Goal: Use online tool/utility: Utilize a website feature to perform a specific function

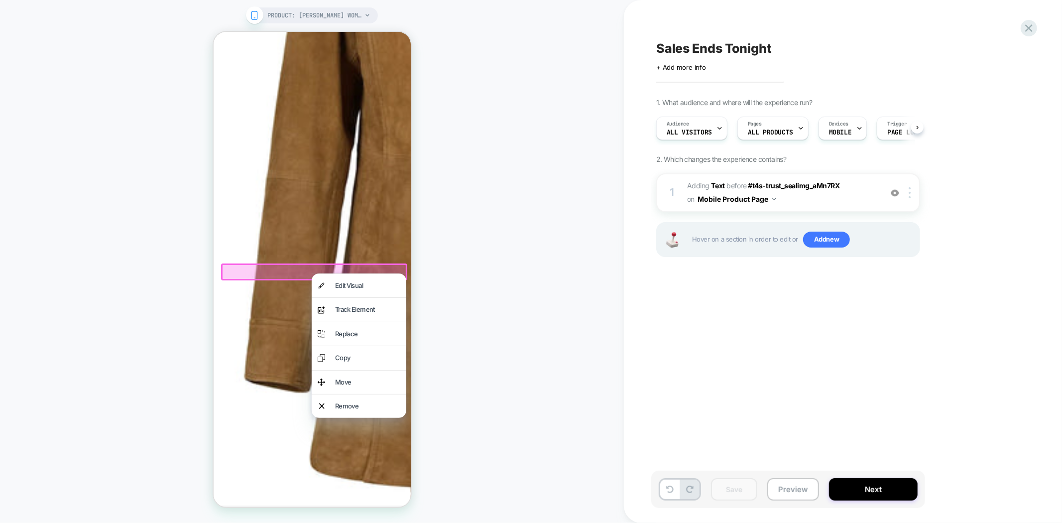
scroll to position [0, 0]
click at [547, 227] on div "PRODUCT: Kandis Womens Brown Suede Car Coat PRODUCT: Kandis Womens Brown Suede …" at bounding box center [312, 261] width 624 height 503
click at [481, 277] on div "PRODUCT: Kandis Womens Brown Suede Car Coat PRODUCT: Kandis Womens Brown Suede …" at bounding box center [312, 261] width 624 height 503
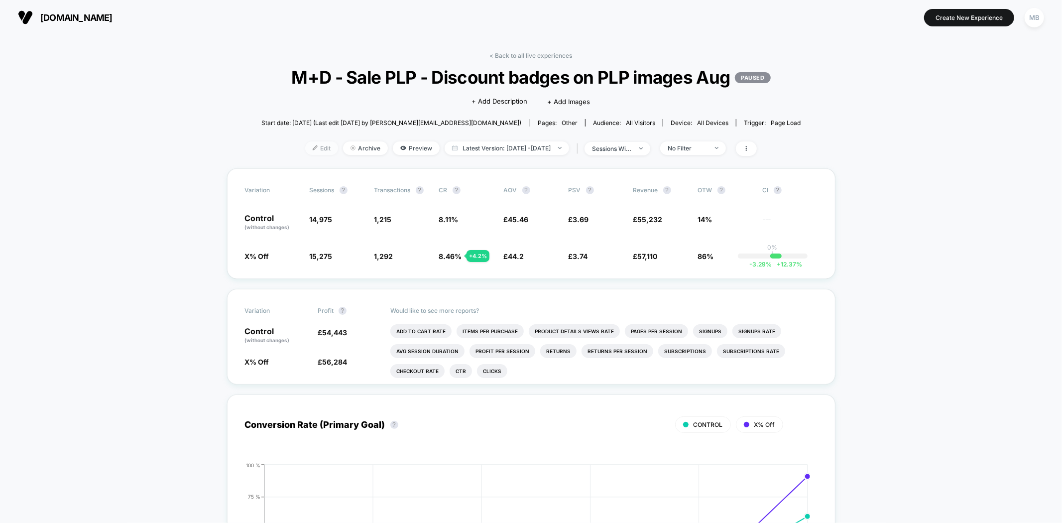
click at [305, 155] on span "Edit" at bounding box center [321, 147] width 33 height 13
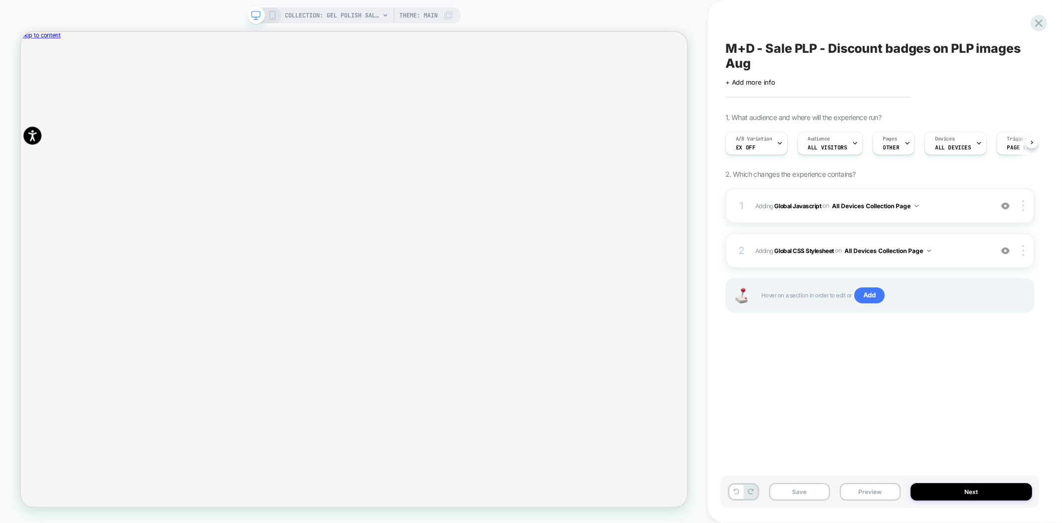
scroll to position [0, 0]
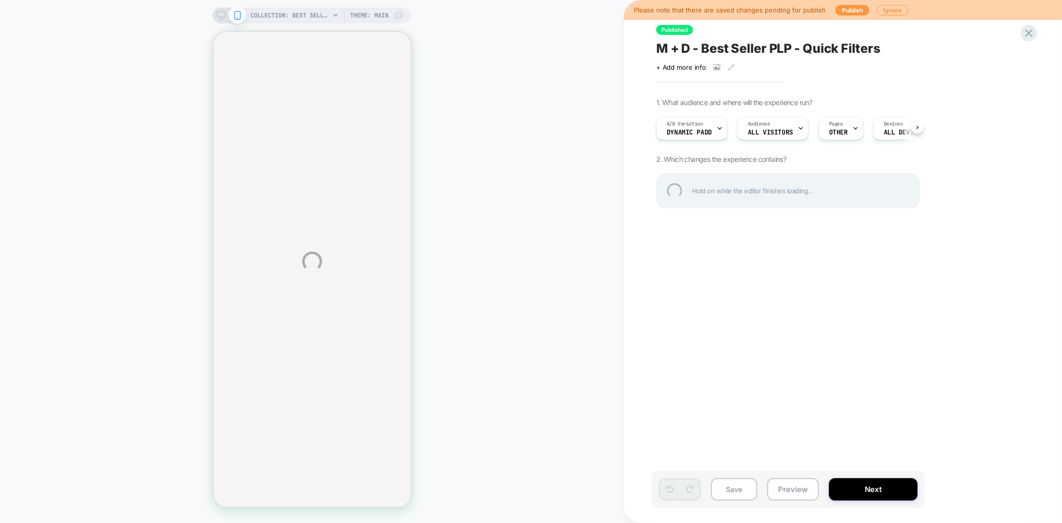
select select "******"
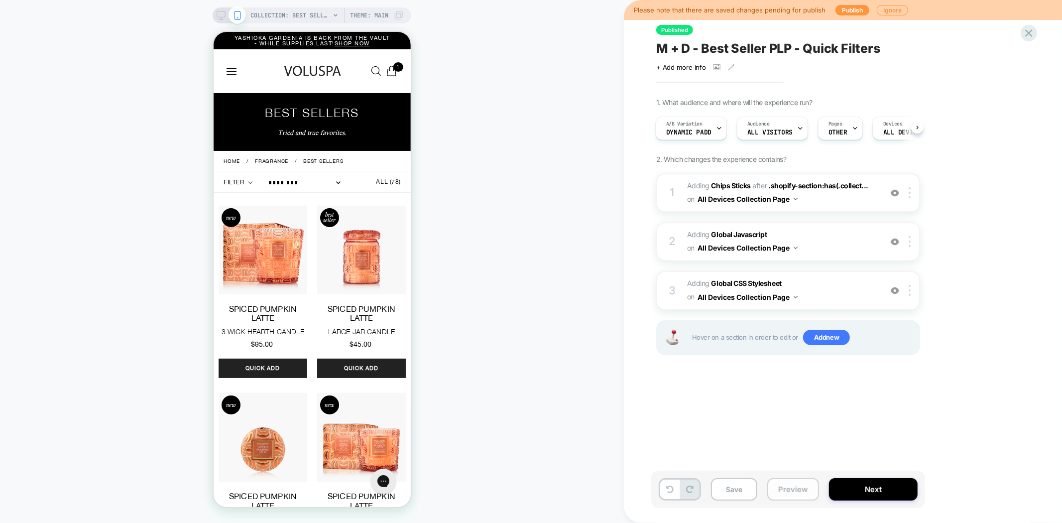
click at [778, 494] on button "Preview" at bounding box center [793, 489] width 52 height 22
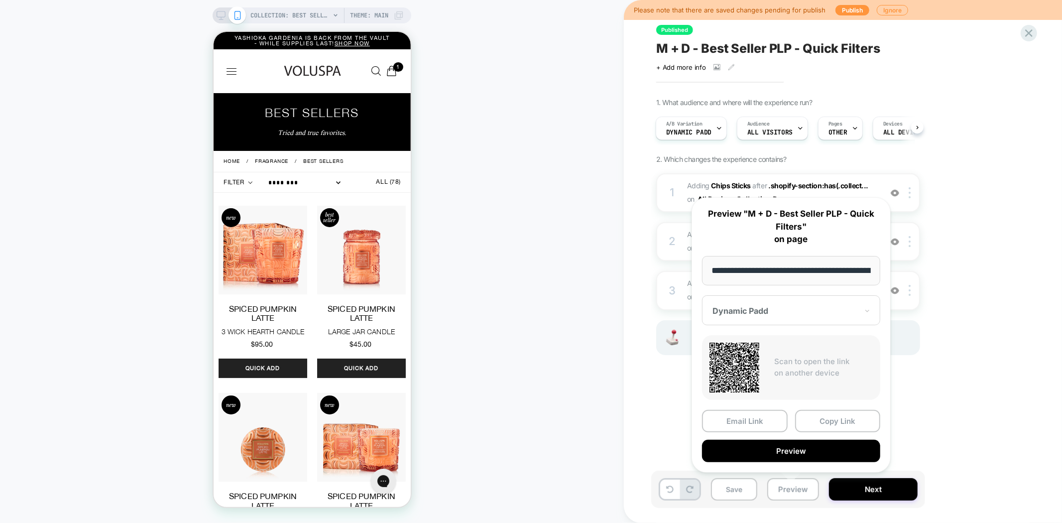
click at [775, 306] on div at bounding box center [784, 311] width 145 height 10
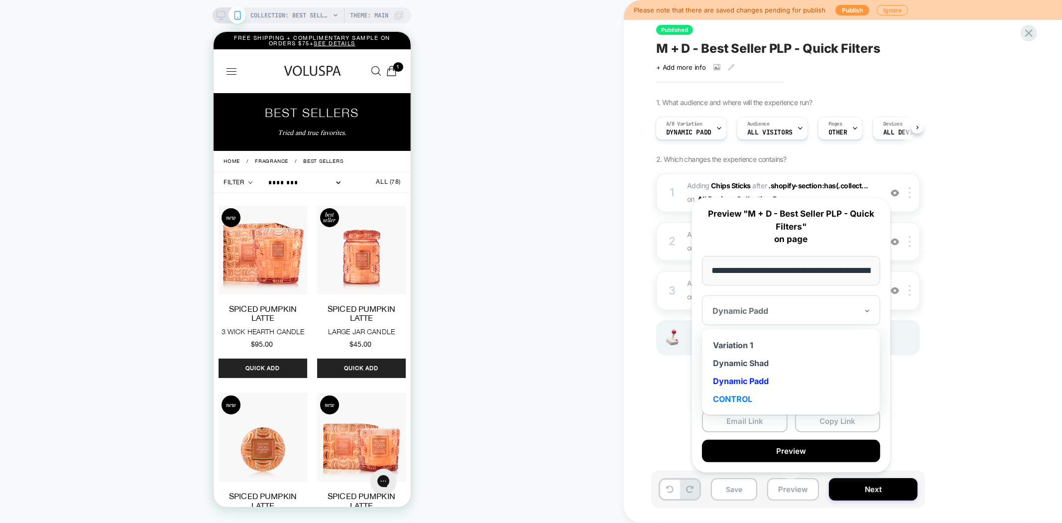
click at [746, 394] on div "CONTROL" at bounding box center [791, 399] width 168 height 18
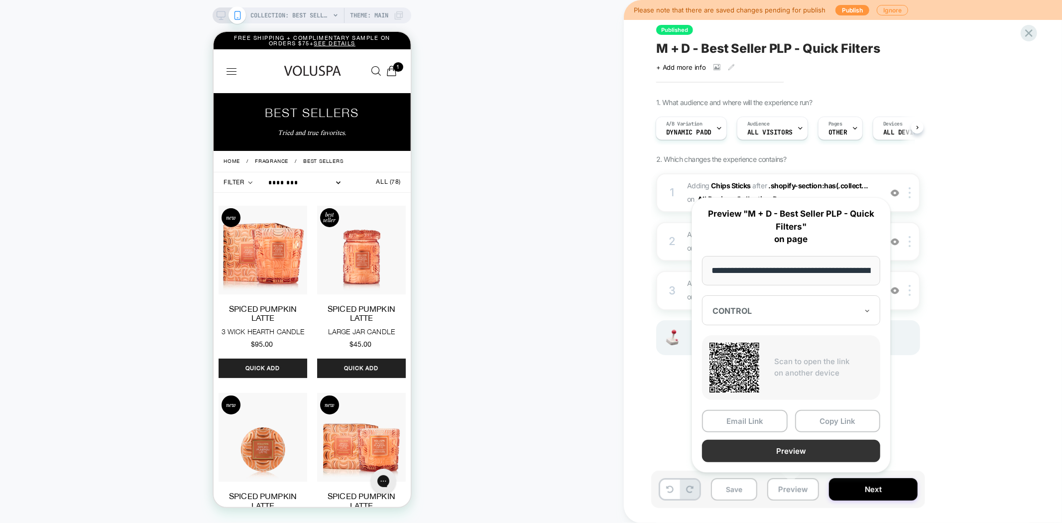
click at [788, 446] on button "Preview" at bounding box center [791, 450] width 178 height 22
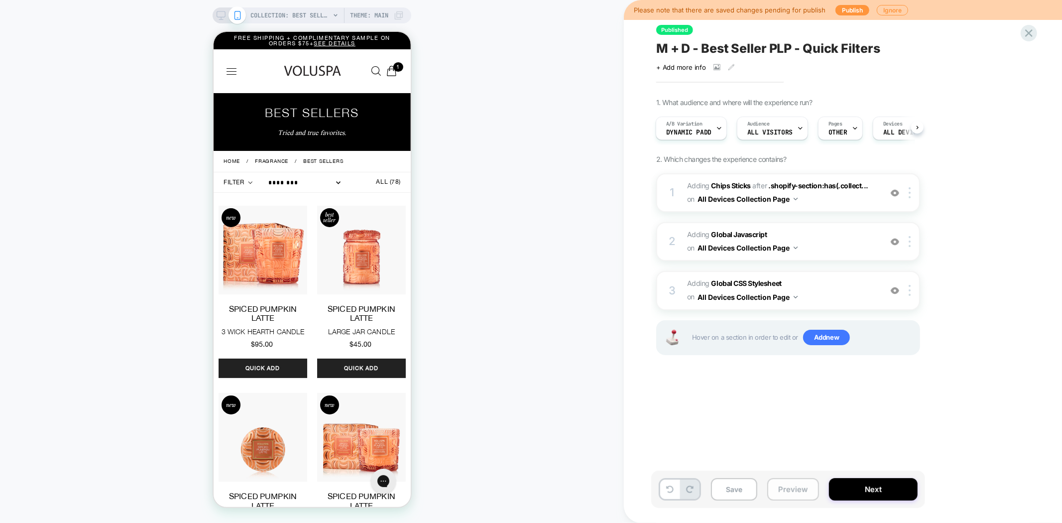
click at [797, 493] on button "Preview" at bounding box center [793, 489] width 52 height 22
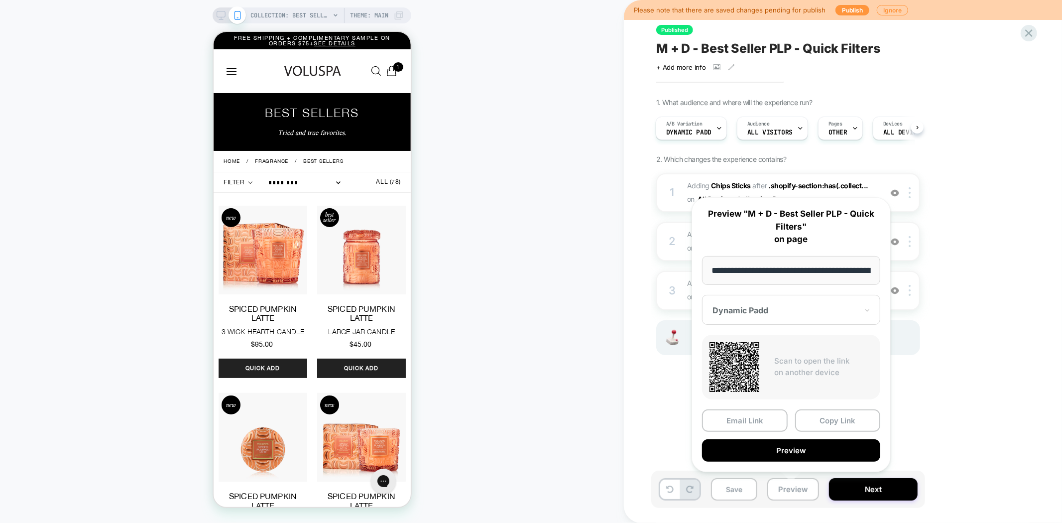
scroll to position [0, 93]
click at [826, 419] on button "Copy Link" at bounding box center [838, 421] width 86 height 22
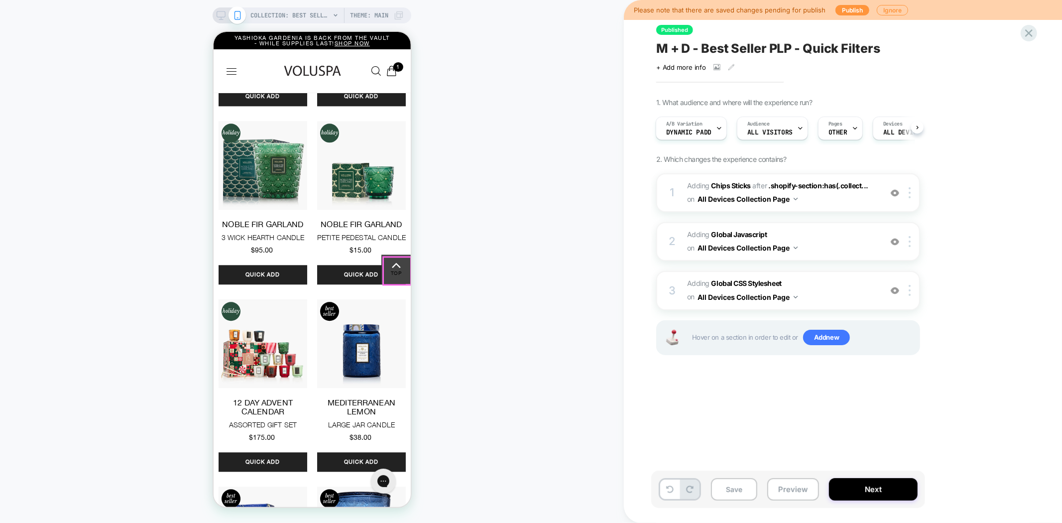
click at [398, 277] on link "Top" at bounding box center [395, 268] width 29 height 29
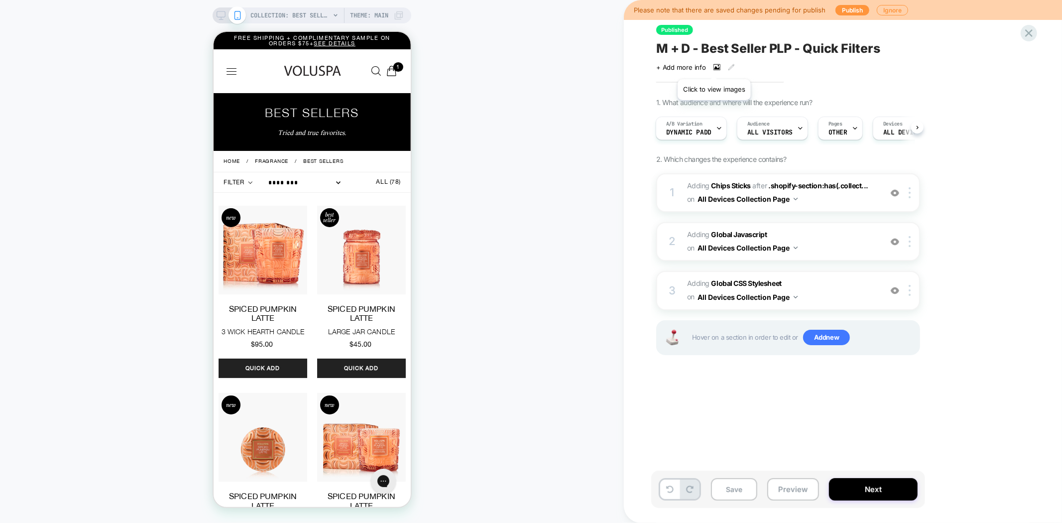
click at [714, 67] on icon at bounding box center [716, 67] width 5 height 3
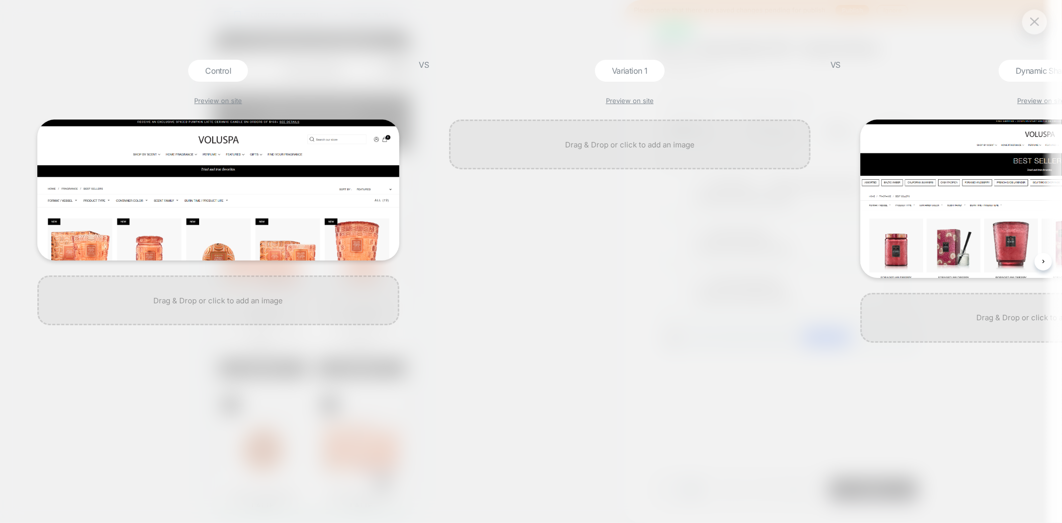
scroll to position [0, 1]
drag, startPoint x: 732, startPoint y: 238, endPoint x: 273, endPoint y: 287, distance: 462.0
click at [273, 289] on div "Control Preview on site VS Variation 1 Preview on site VS Dynamic Shad Preview …" at bounding box center [531, 261] width 1062 height 523
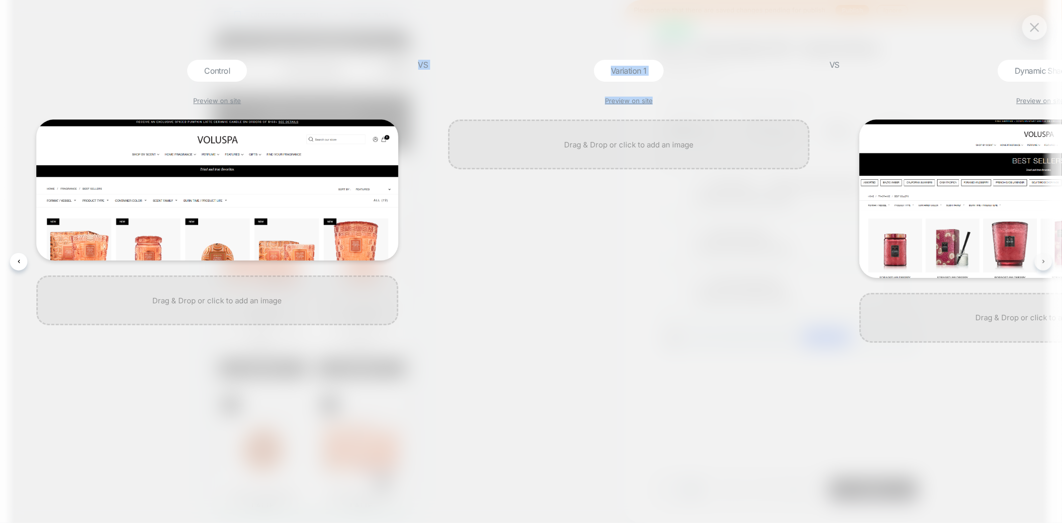
click at [1047, 264] on button at bounding box center [1042, 261] width 17 height 17
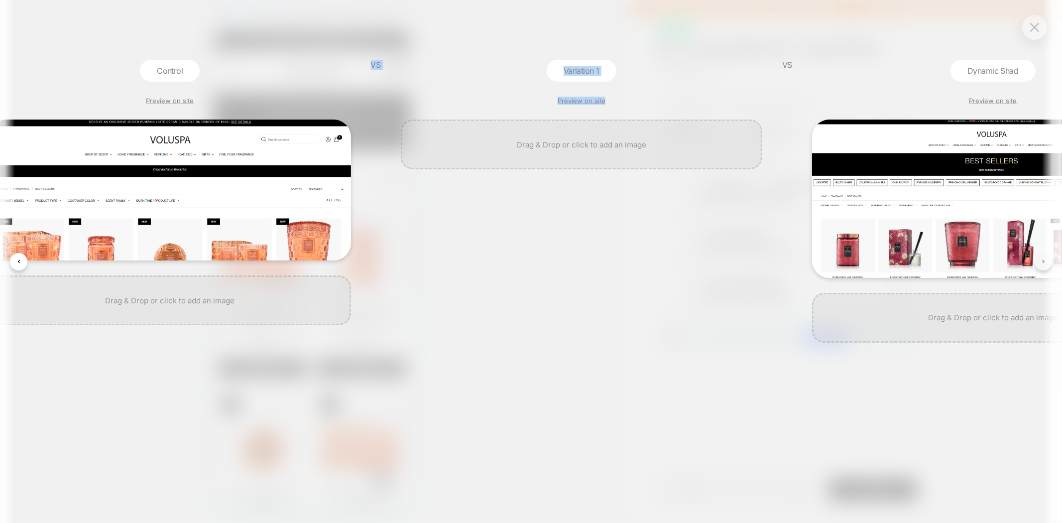
click at [1047, 264] on button at bounding box center [1042, 261] width 17 height 17
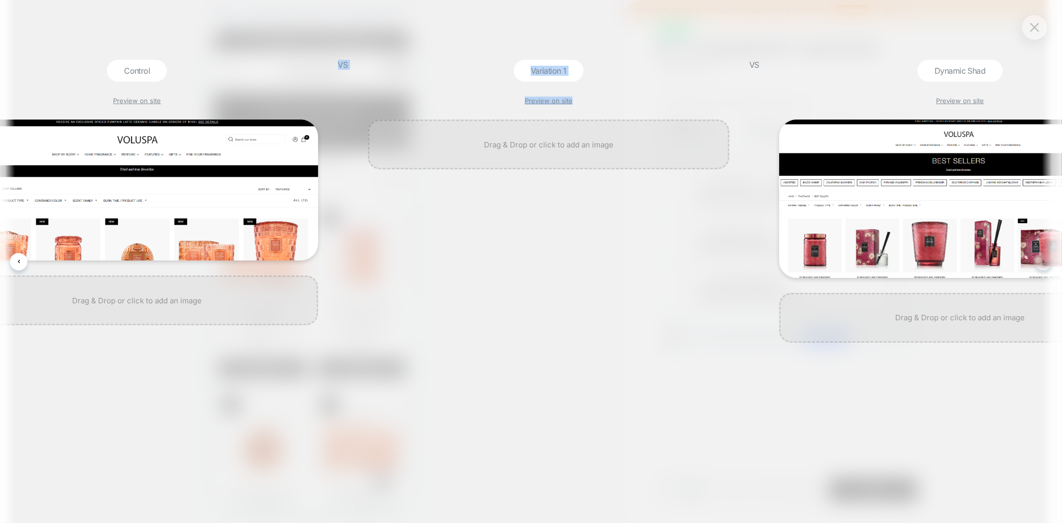
click at [1047, 264] on button at bounding box center [1042, 261] width 17 height 17
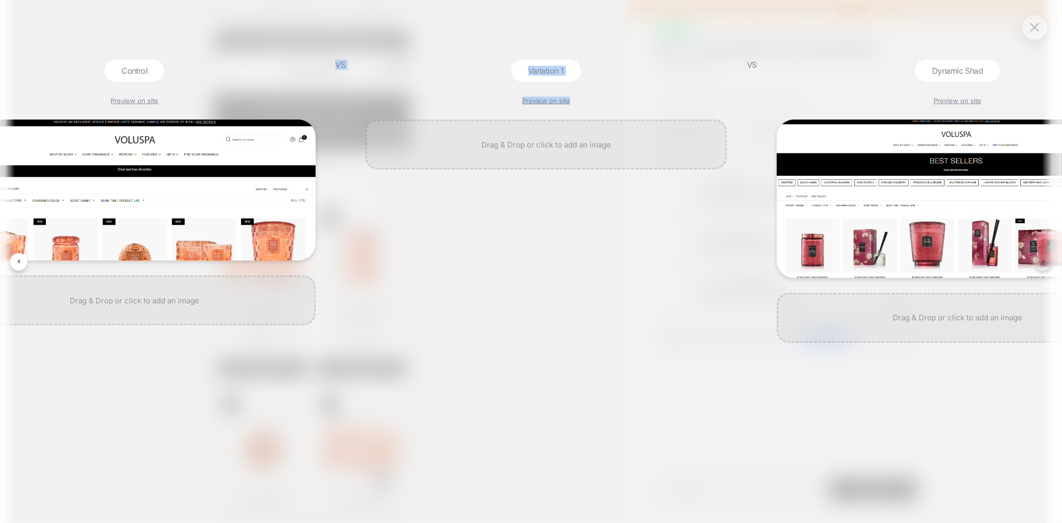
click at [1047, 264] on button at bounding box center [1042, 261] width 17 height 17
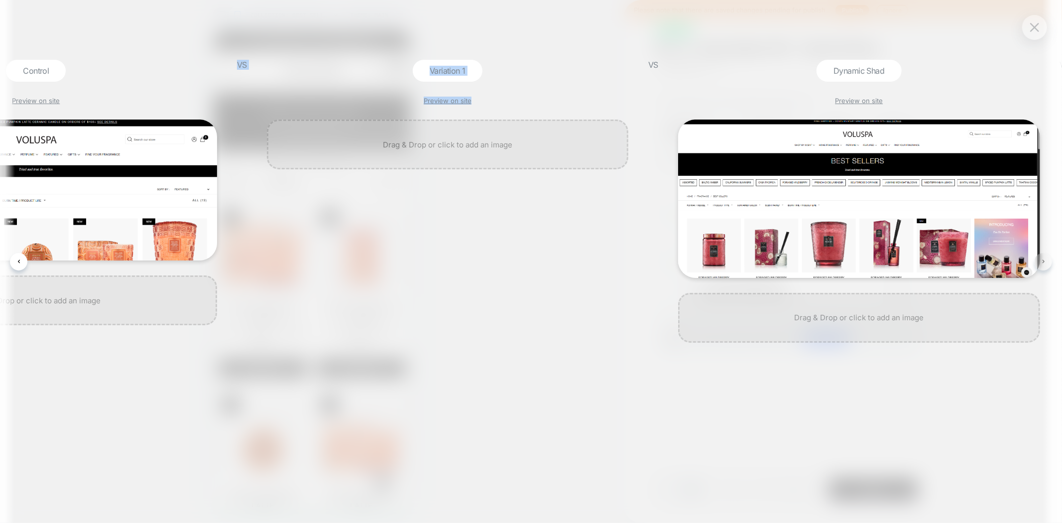
click at [1047, 264] on button at bounding box center [1042, 261] width 17 height 17
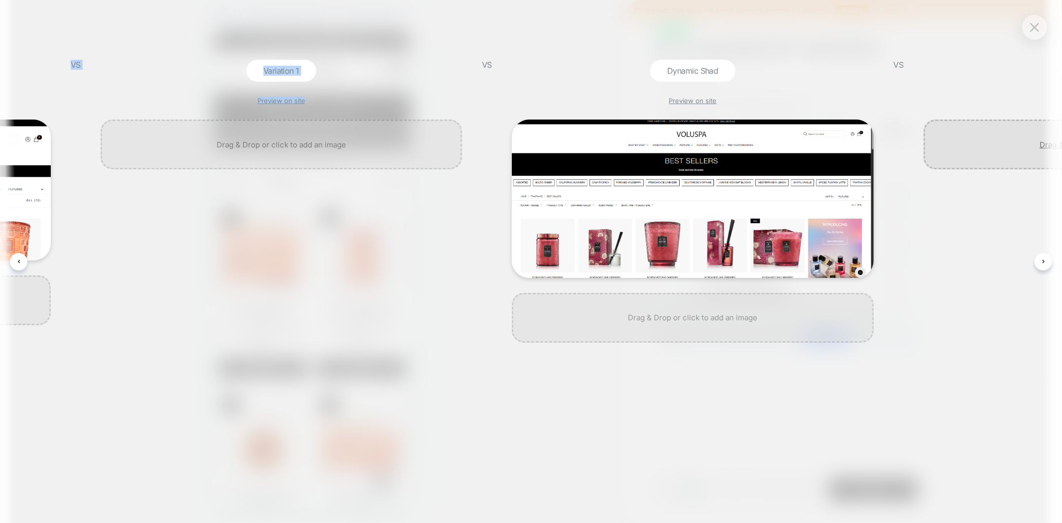
scroll to position [0, 356]
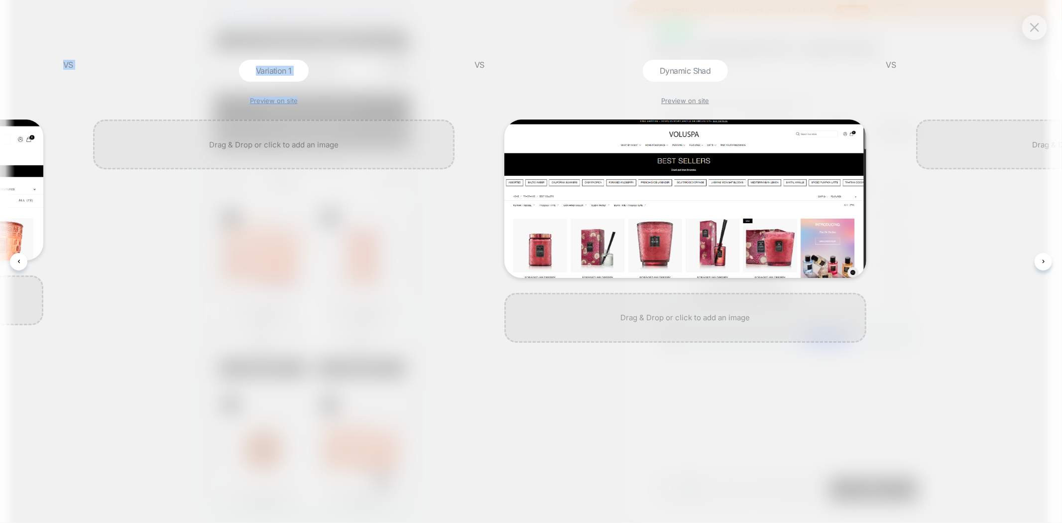
click at [1037, 27] on img at bounding box center [1034, 27] width 9 height 8
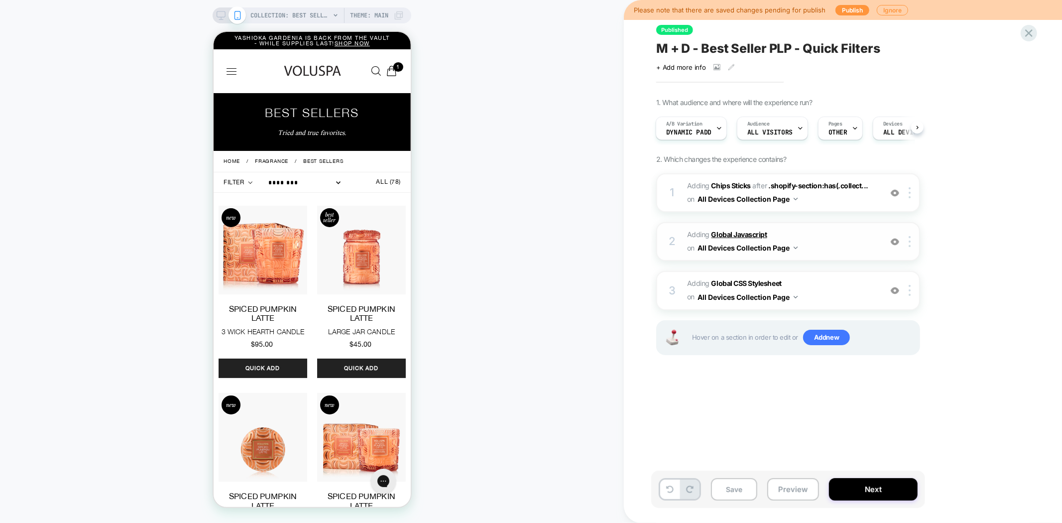
click at [730, 231] on b "Global Javascript" at bounding box center [739, 234] width 56 height 8
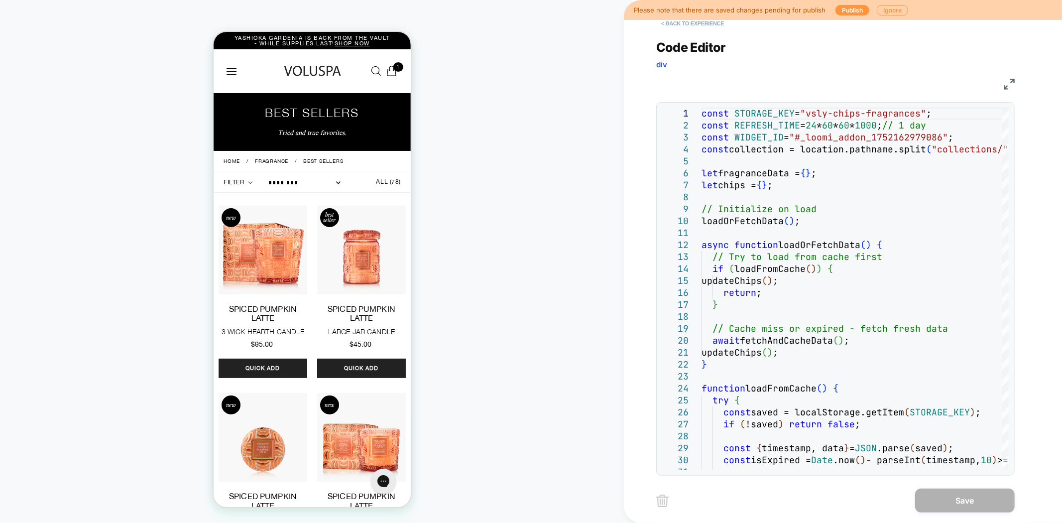
click at [681, 26] on button "< Back to experience" at bounding box center [692, 23] width 73 height 16
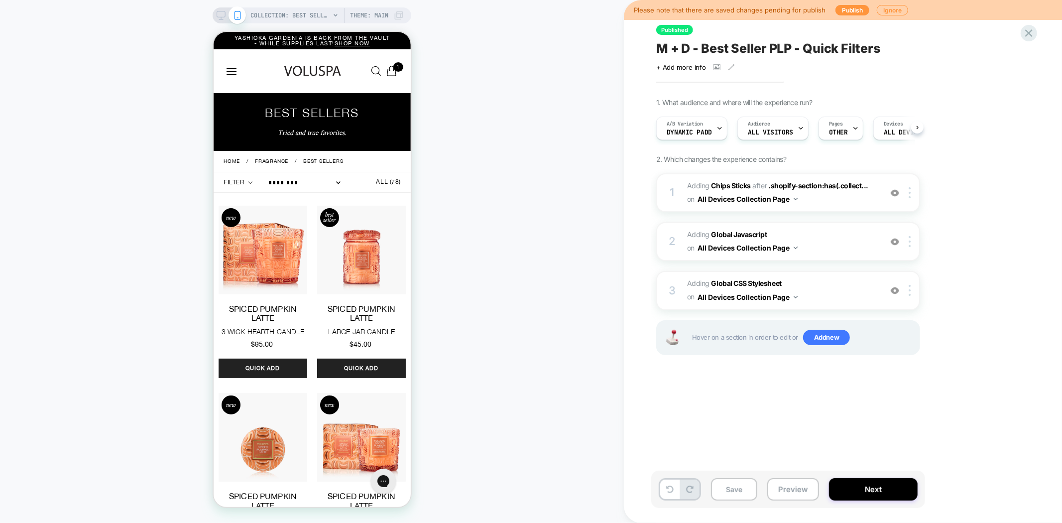
scroll to position [0, 0]
click at [717, 43] on span "M + D - Best Seller PLP - Quick Filters" at bounding box center [768, 48] width 224 height 15
click at [744, 47] on textarea "**********" at bounding box center [821, 48] width 331 height 15
click at [748, 49] on textarea "**********" at bounding box center [821, 48] width 331 height 15
click at [783, 496] on button "Preview" at bounding box center [793, 489] width 52 height 22
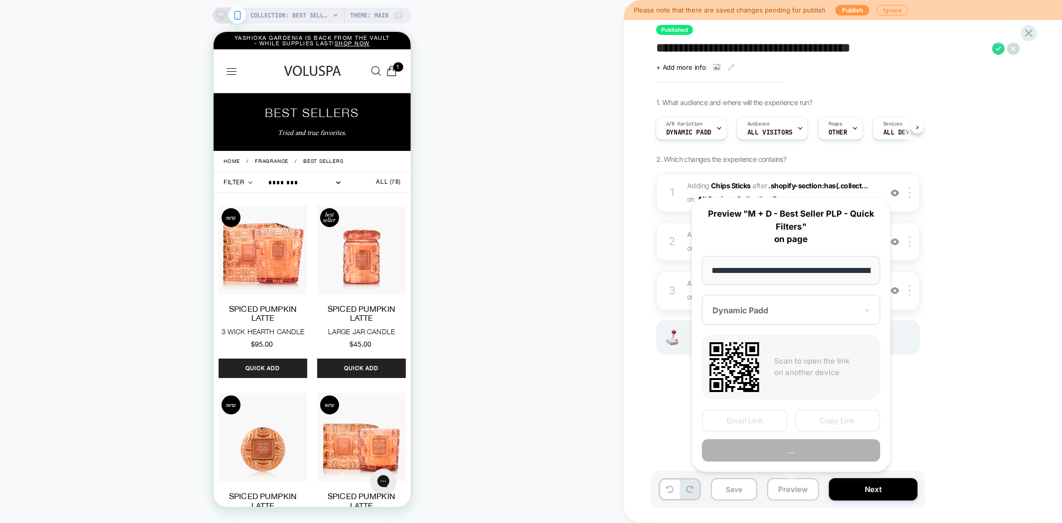
scroll to position [0, 93]
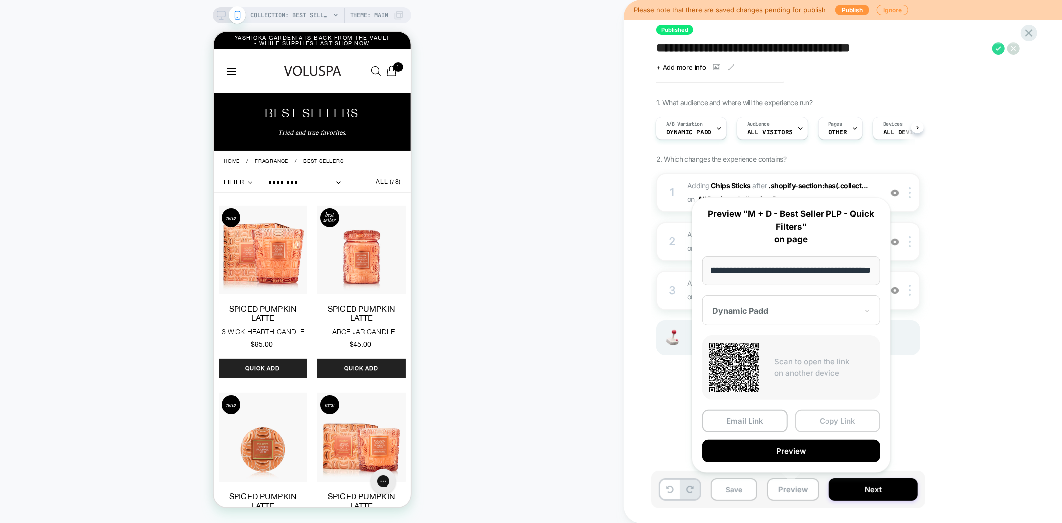
click at [849, 420] on button "Copy Link" at bounding box center [838, 421] width 86 height 22
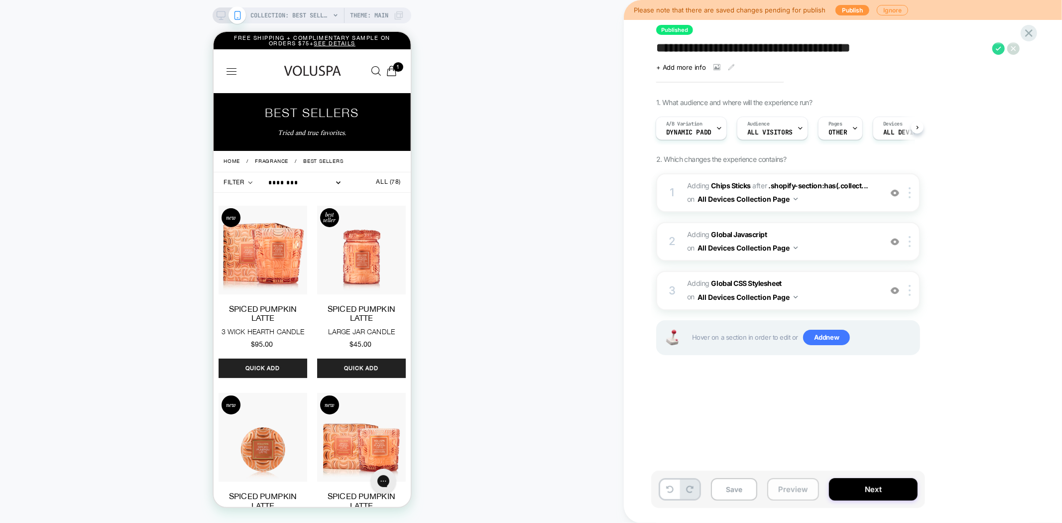
click at [804, 489] on button "Preview" at bounding box center [793, 489] width 52 height 22
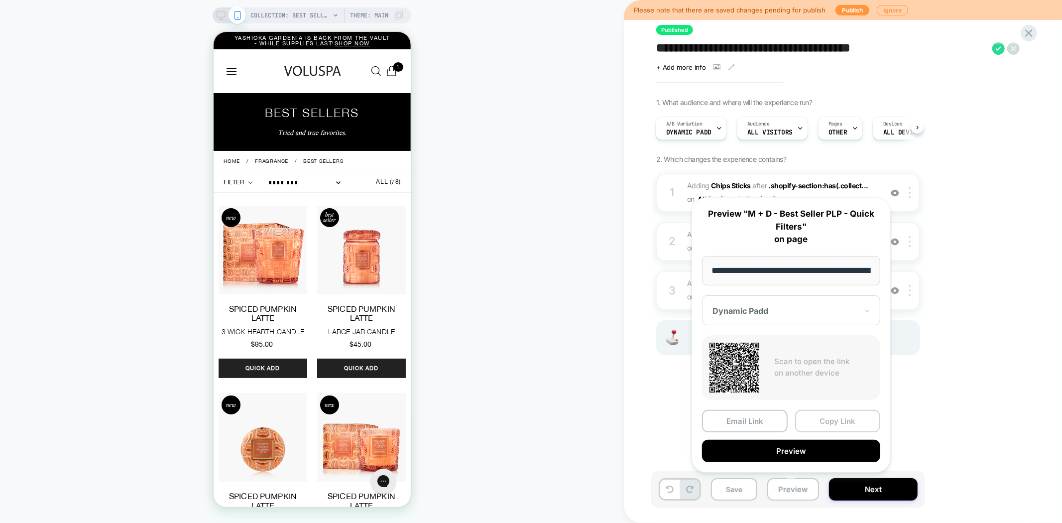
click at [832, 417] on button "Copy Link" at bounding box center [838, 421] width 86 height 22
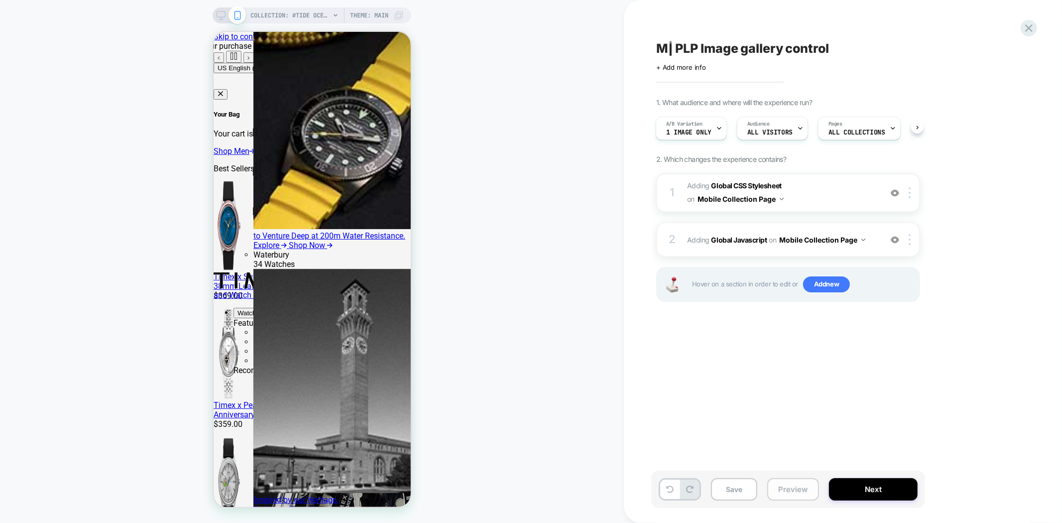
click at [780, 491] on button "Preview" at bounding box center [793, 489] width 52 height 22
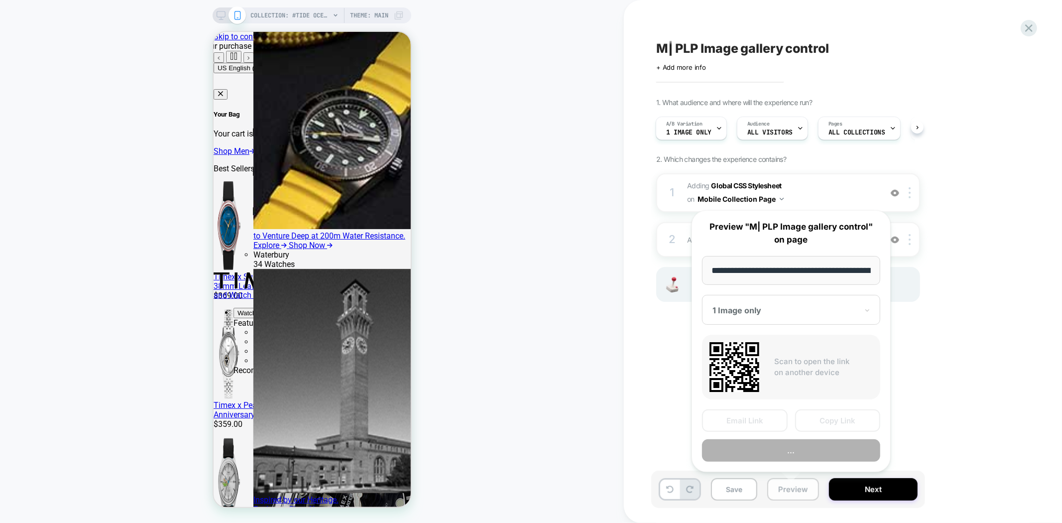
scroll to position [0, 150]
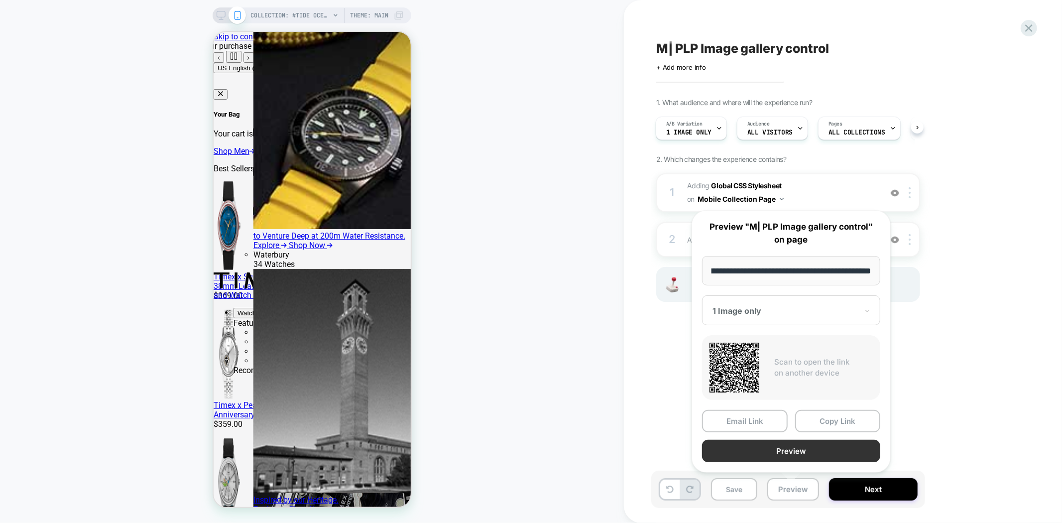
click at [793, 450] on button "Preview" at bounding box center [791, 450] width 178 height 22
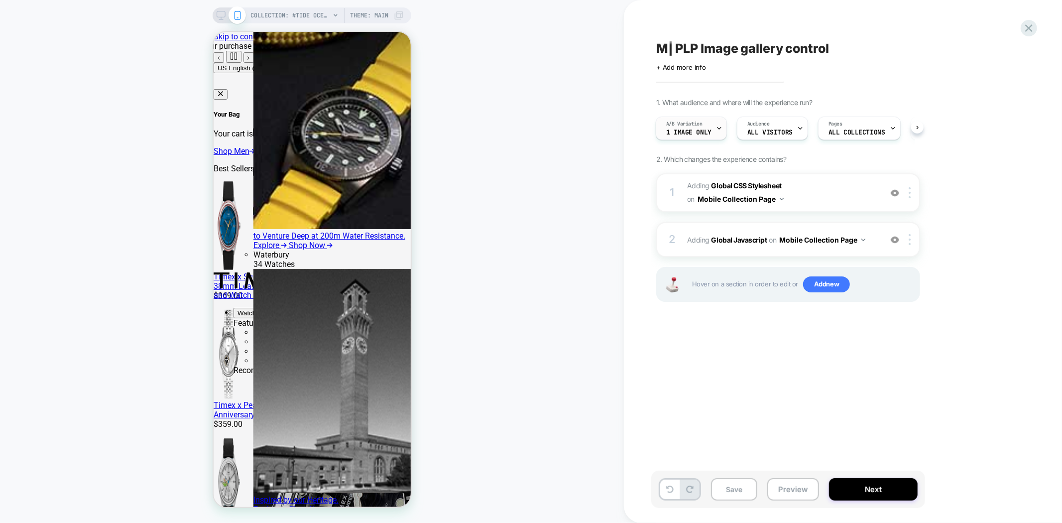
click at [693, 133] on span "1 Image only" at bounding box center [688, 132] width 45 height 7
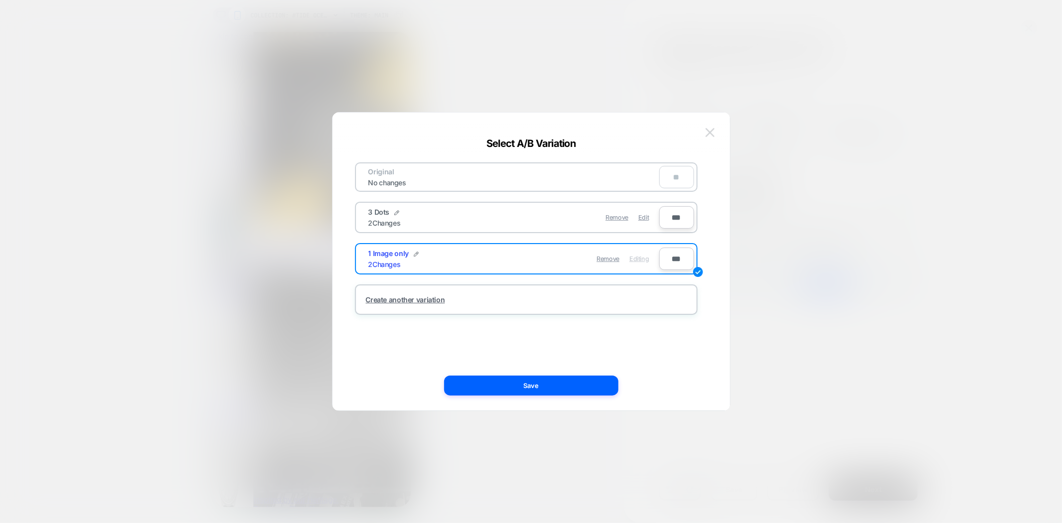
click at [710, 132] on img at bounding box center [709, 132] width 9 height 8
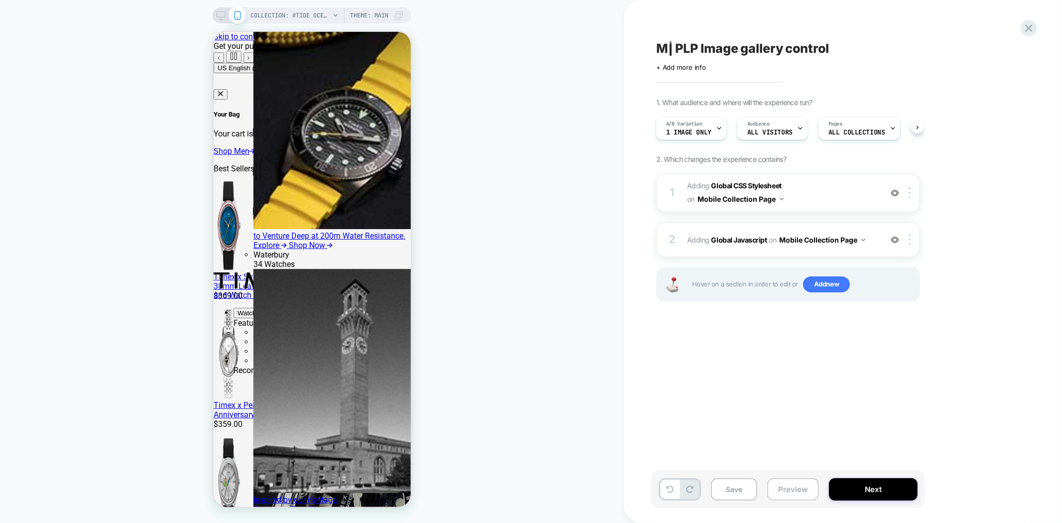
click at [804, 493] on button "Preview" at bounding box center [793, 489] width 52 height 22
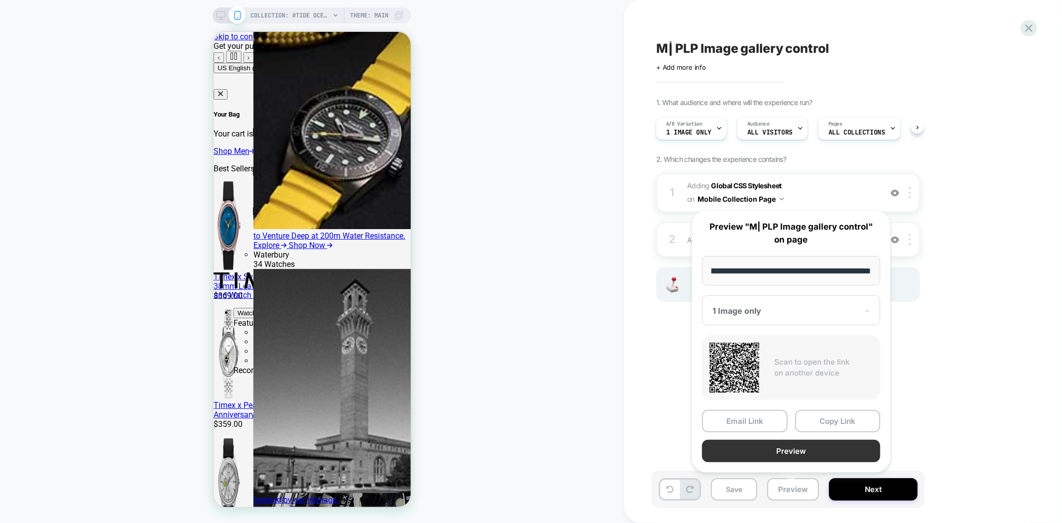
click at [799, 444] on button "Preview" at bounding box center [791, 450] width 178 height 22
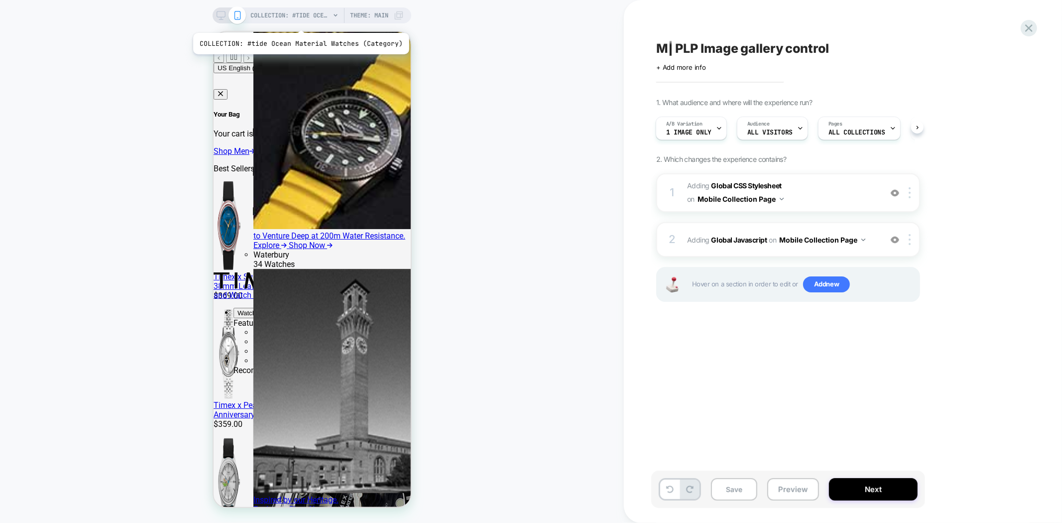
click at [299, 20] on span "COLLECTION: #tide Ocean Material Watches (Category)" at bounding box center [290, 15] width 80 height 16
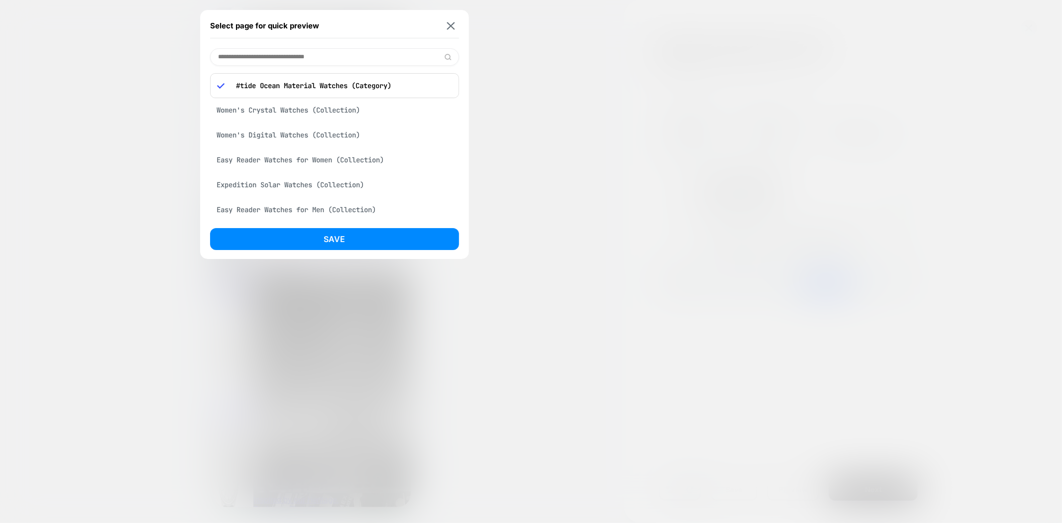
click at [327, 112] on div "Women's Crystal Watches (Collection)" at bounding box center [334, 110] width 249 height 19
click at [397, 231] on button "Save" at bounding box center [334, 239] width 249 height 22
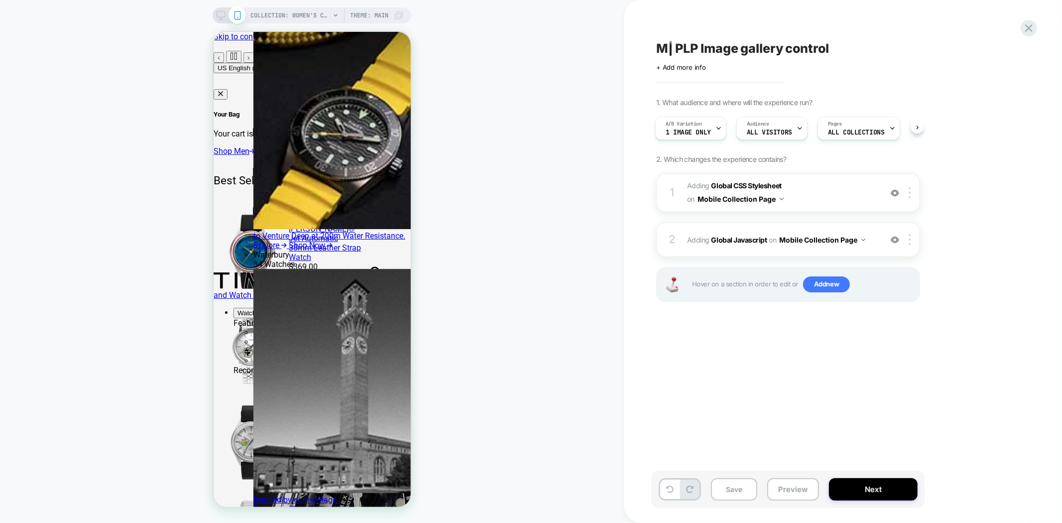
scroll to position [0, 0]
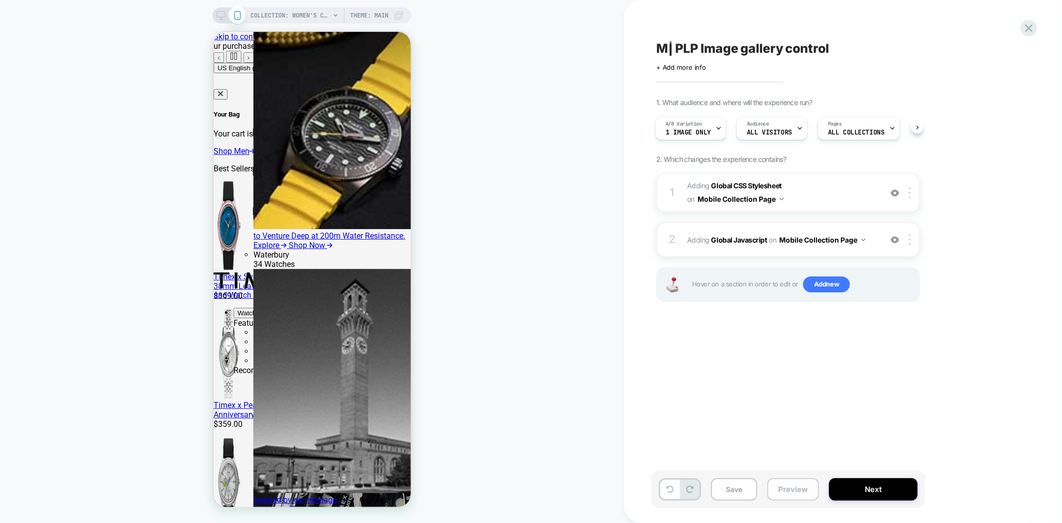
click at [790, 492] on button "Preview" at bounding box center [793, 489] width 52 height 22
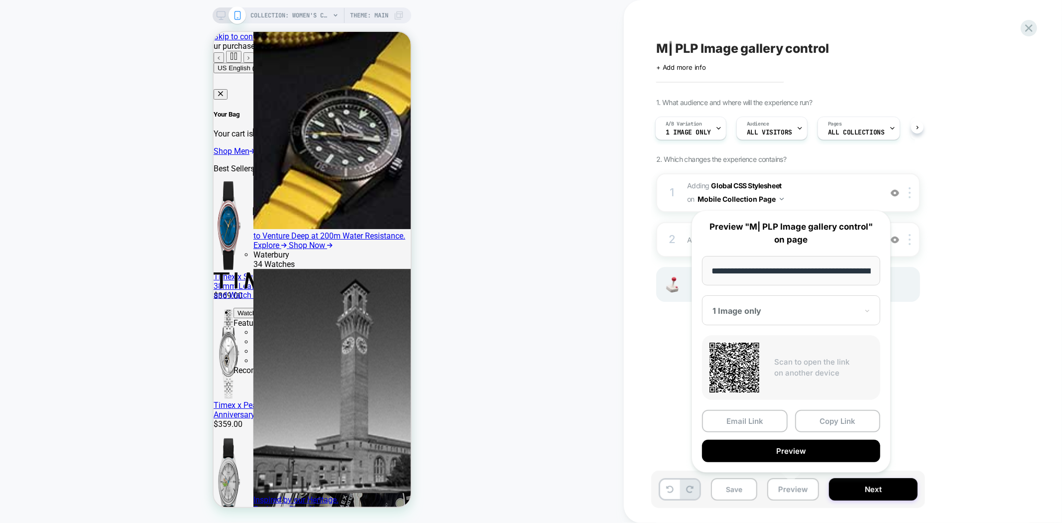
click at [829, 446] on button "Preview" at bounding box center [791, 450] width 178 height 22
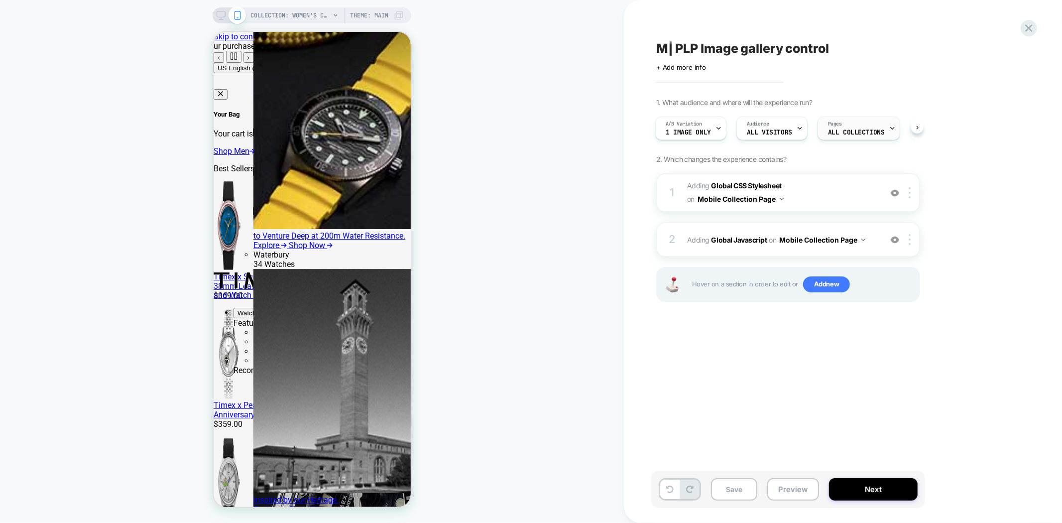
click at [837, 126] on span "Pages" at bounding box center [835, 123] width 14 height 7
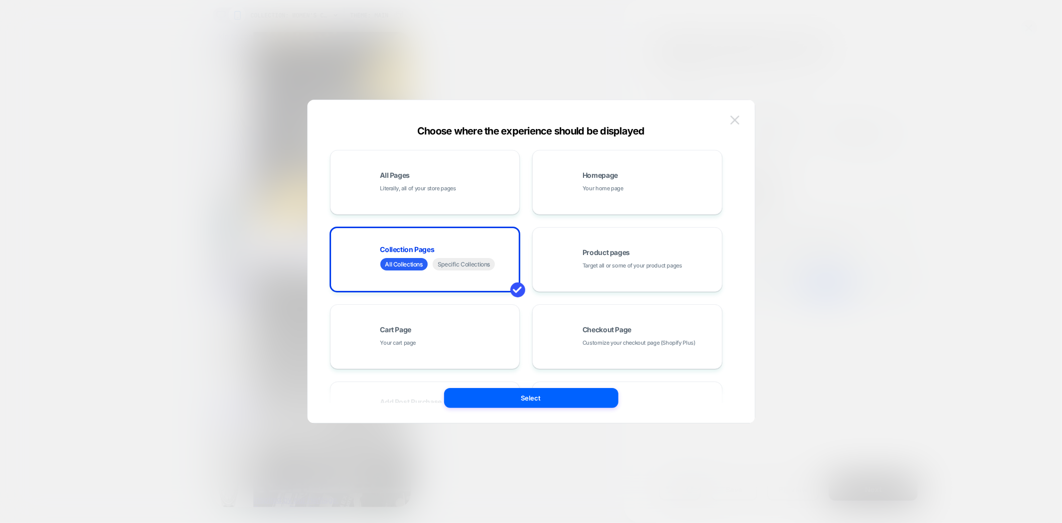
click at [728, 121] on button at bounding box center [734, 119] width 15 height 15
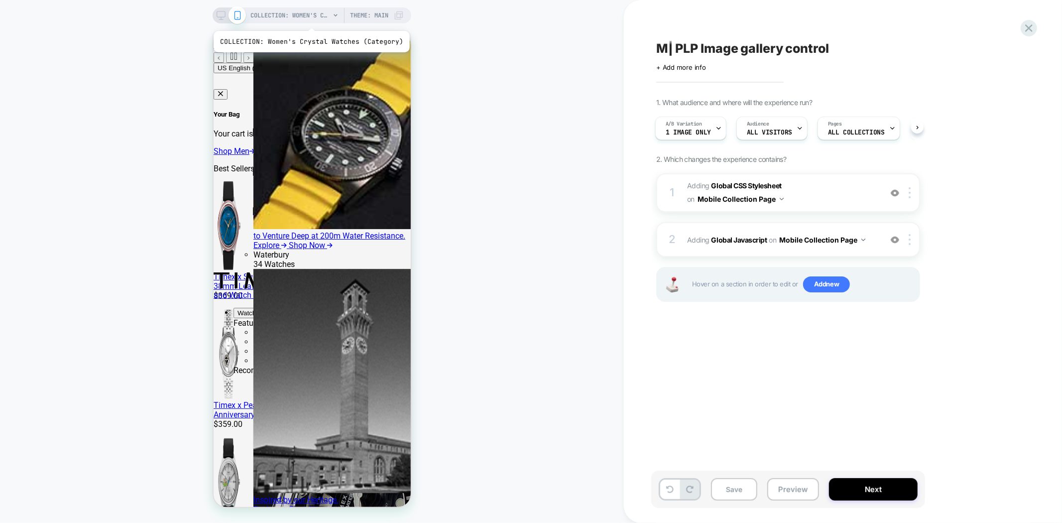
click at [310, 18] on span "COLLECTION: Women's Crystal Watches (Category)" at bounding box center [290, 15] width 80 height 16
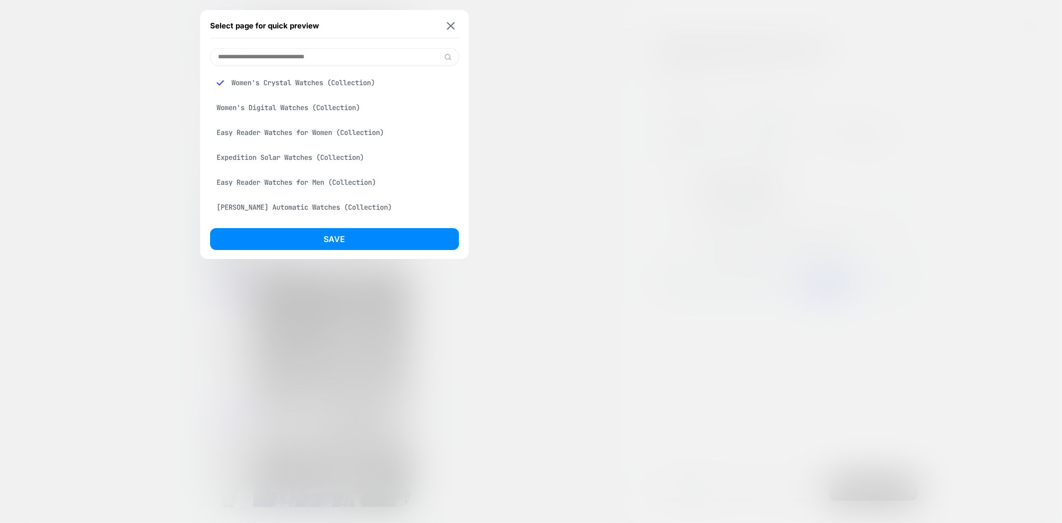
click at [321, 182] on div "Easy Reader Watches for Men (Collection)" at bounding box center [334, 182] width 249 height 19
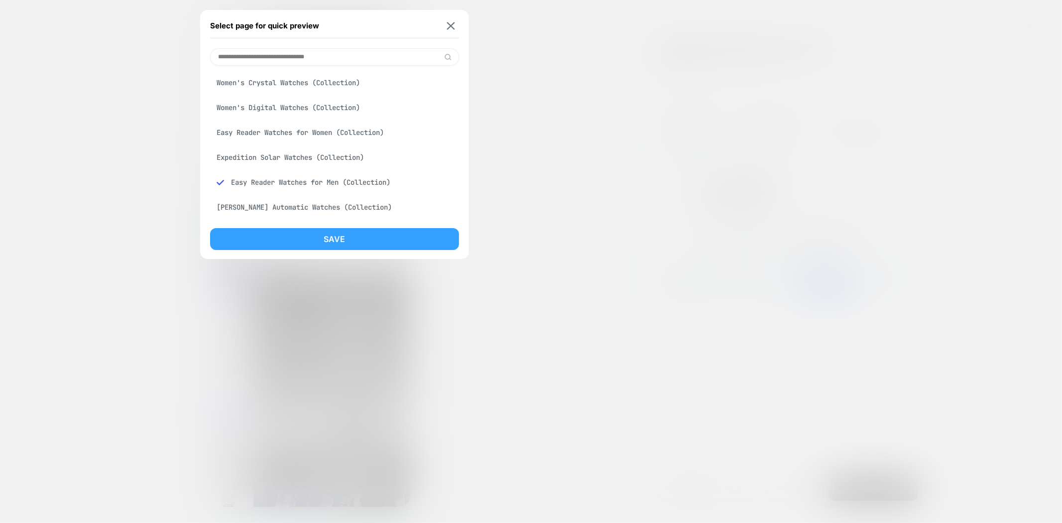
click at [369, 240] on button "Save" at bounding box center [334, 239] width 249 height 22
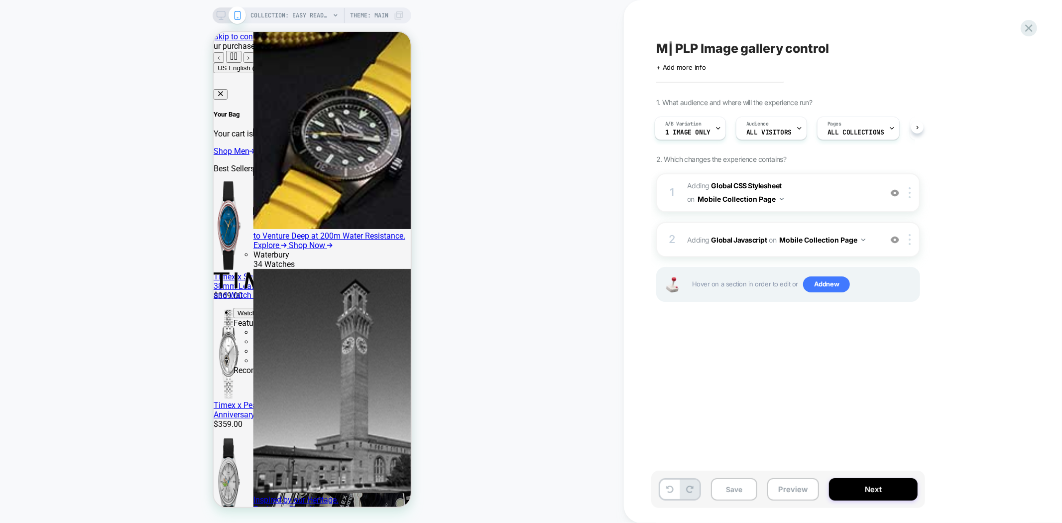
scroll to position [0, 2]
click at [795, 488] on button "Preview" at bounding box center [793, 489] width 52 height 22
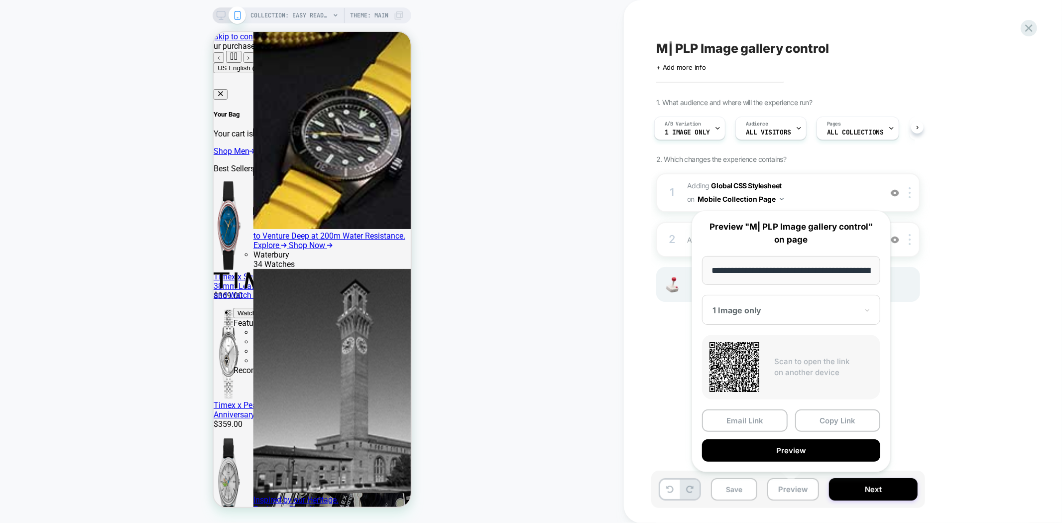
click at [796, 310] on div at bounding box center [784, 310] width 145 height 10
click at [740, 381] on div "CONTROL" at bounding box center [791, 380] width 168 height 18
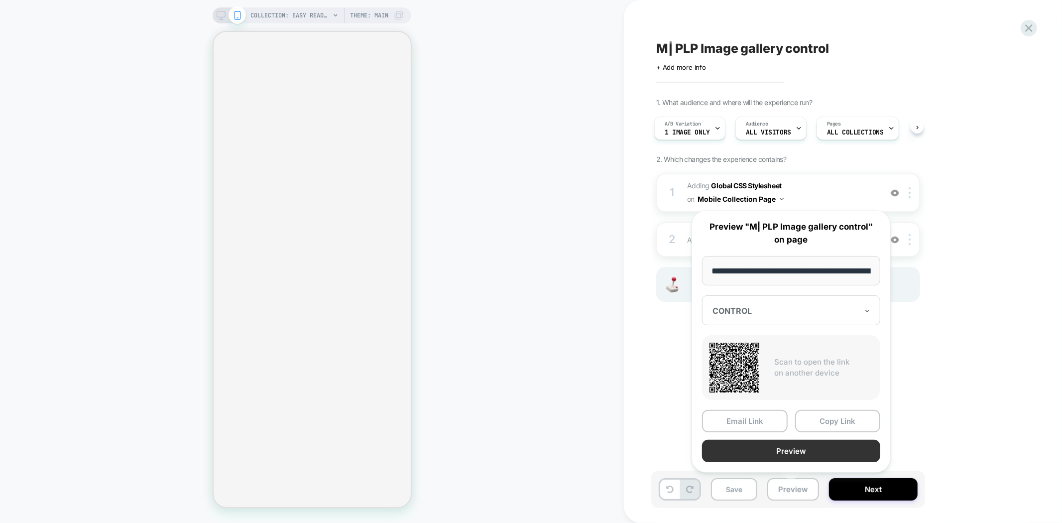
click at [811, 449] on button "Preview" at bounding box center [791, 450] width 178 height 22
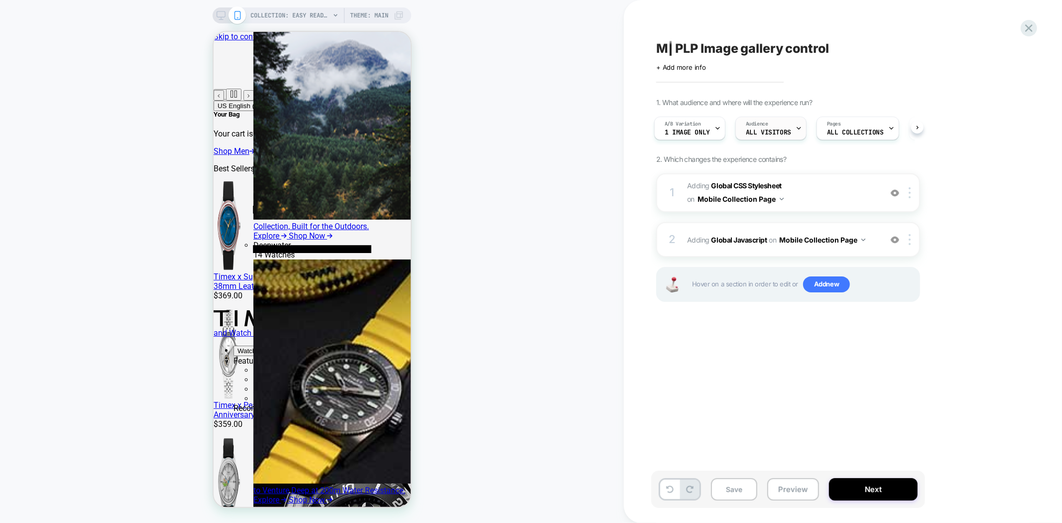
click at [774, 133] on span "All Visitors" at bounding box center [768, 132] width 45 height 7
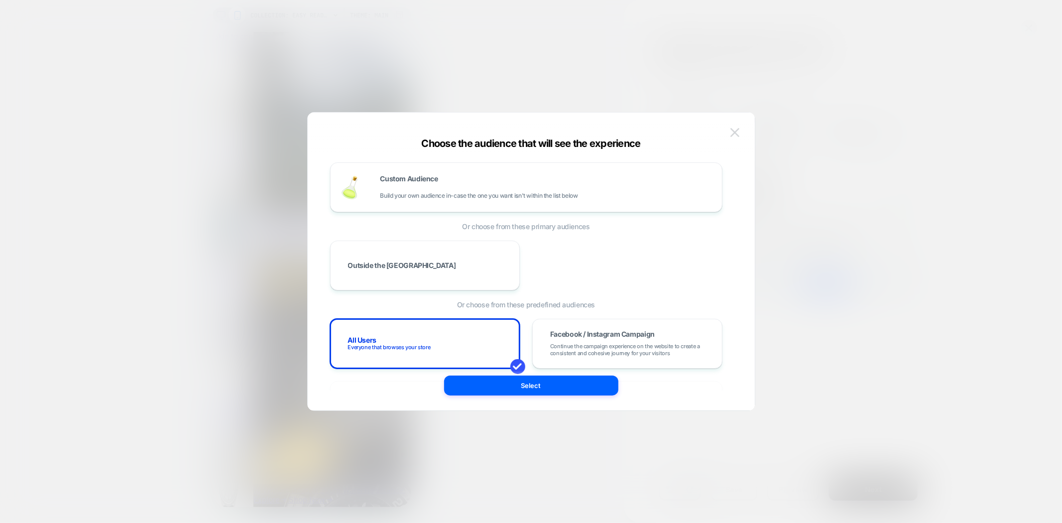
click at [735, 132] on img at bounding box center [734, 132] width 9 height 8
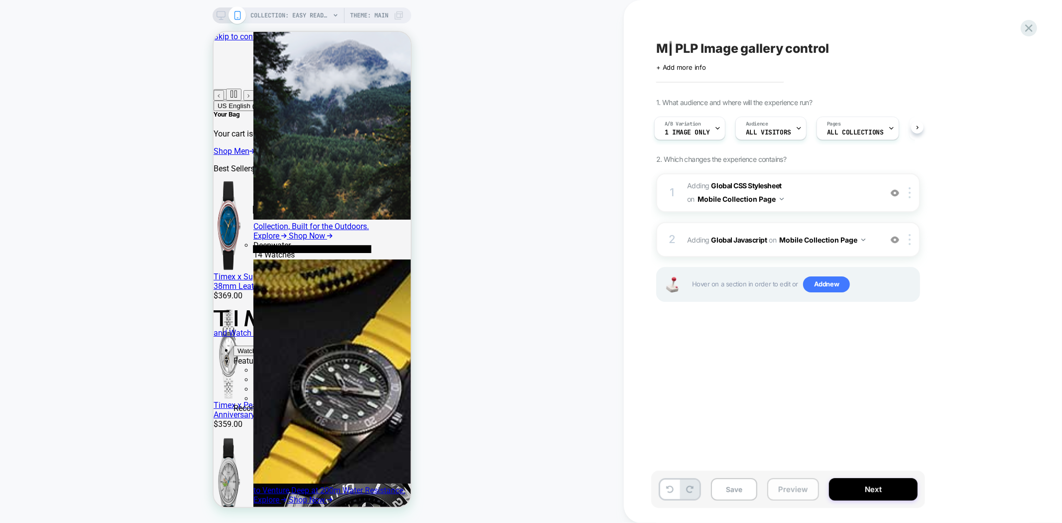
click at [804, 484] on button "Preview" at bounding box center [793, 489] width 52 height 22
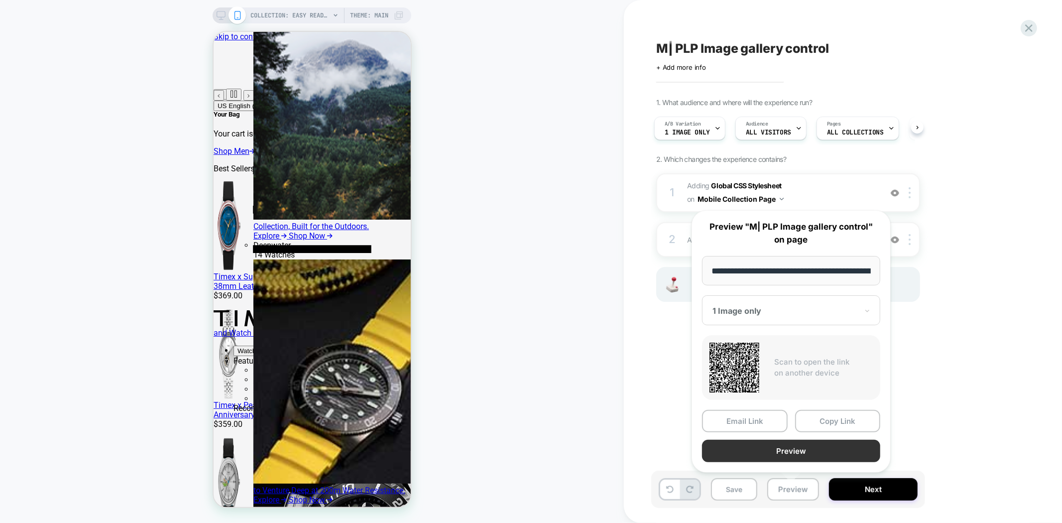
click at [805, 449] on button "Preview" at bounding box center [791, 450] width 178 height 22
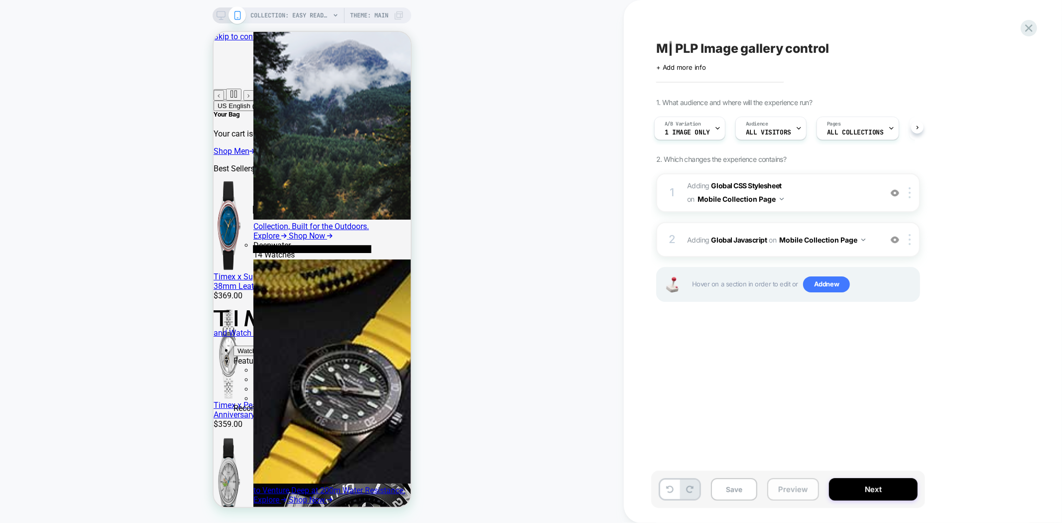
click at [798, 486] on button "Preview" at bounding box center [793, 489] width 52 height 22
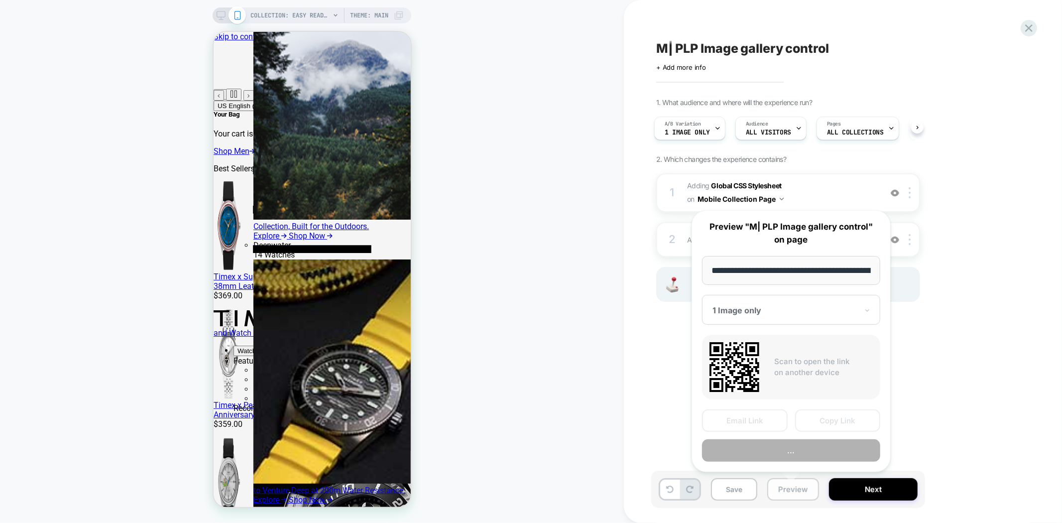
scroll to position [0, 146]
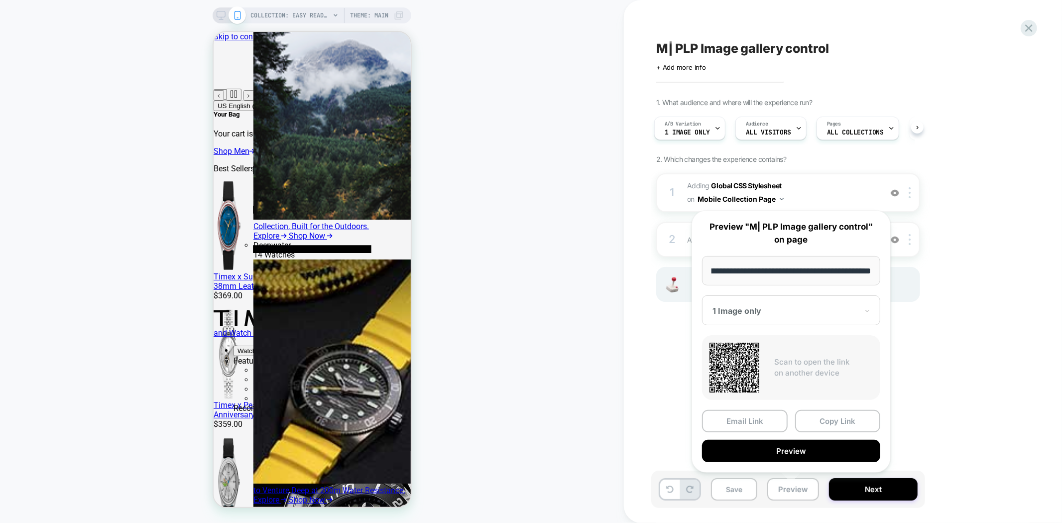
click at [793, 316] on div "1 Image only" at bounding box center [791, 310] width 178 height 30
click at [753, 381] on div "CONTROL" at bounding box center [791, 381] width 168 height 18
click at [796, 443] on button "Preview" at bounding box center [791, 450] width 178 height 22
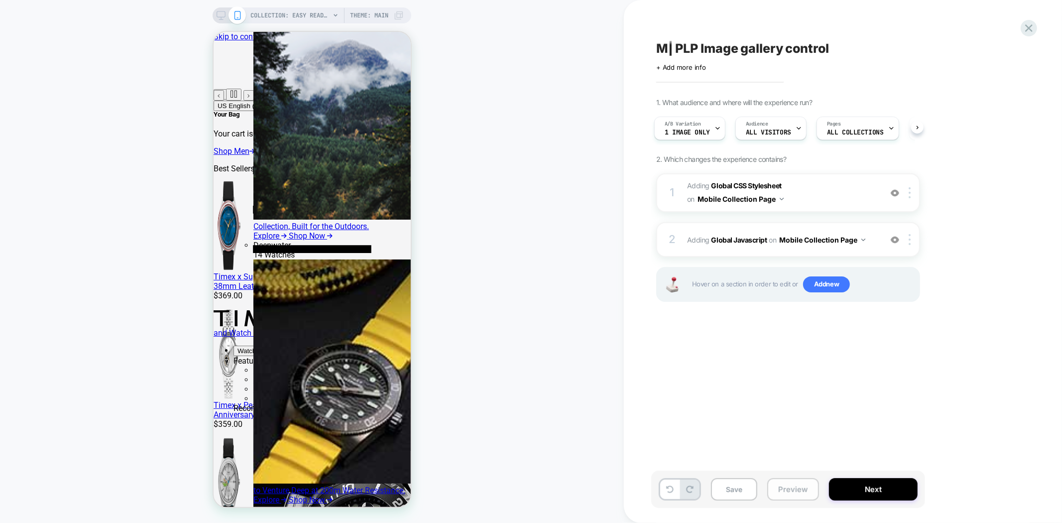
click at [795, 486] on button "Preview" at bounding box center [793, 489] width 52 height 22
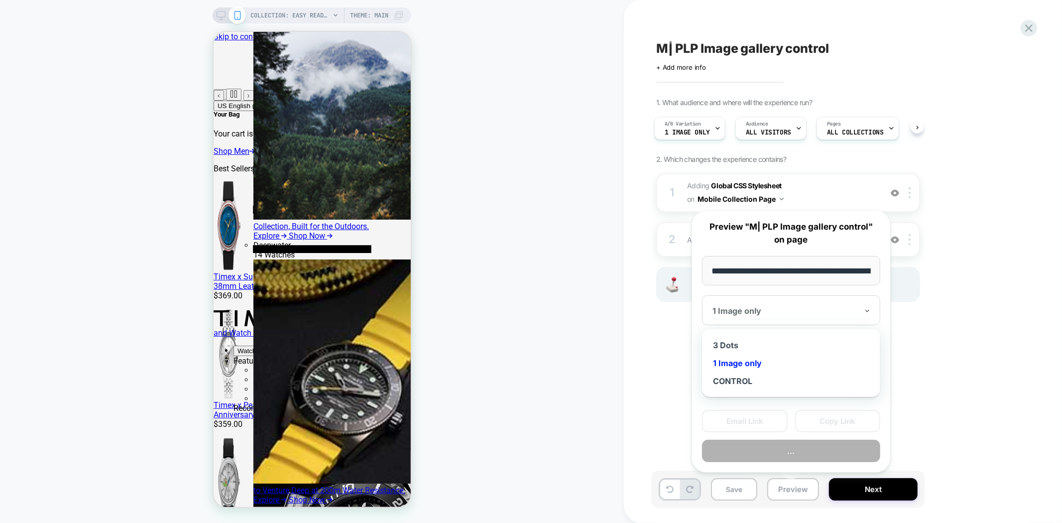
click at [772, 301] on div "1 Image only" at bounding box center [791, 310] width 178 height 30
click at [738, 343] on div "3 Dots" at bounding box center [791, 345] width 168 height 18
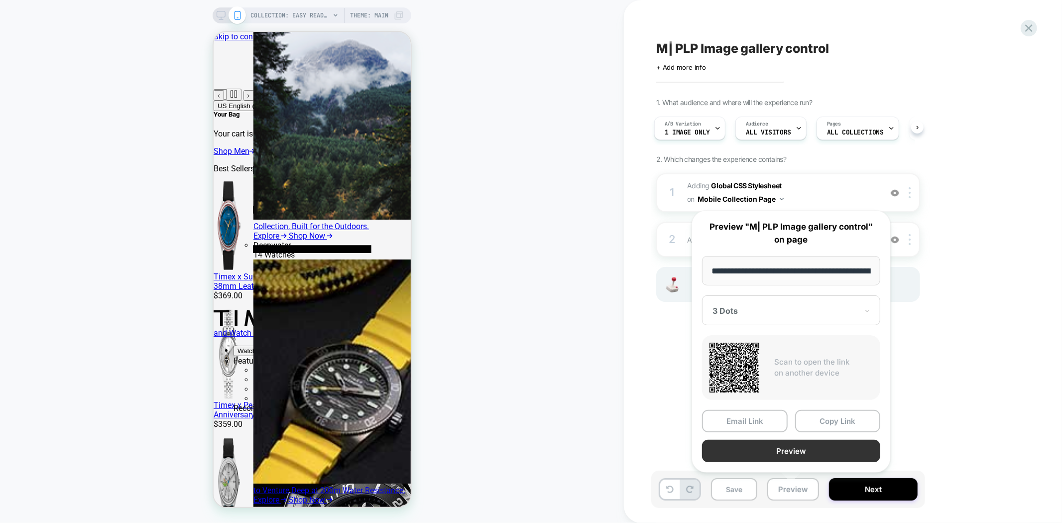
click at [787, 442] on button "Preview" at bounding box center [791, 450] width 178 height 22
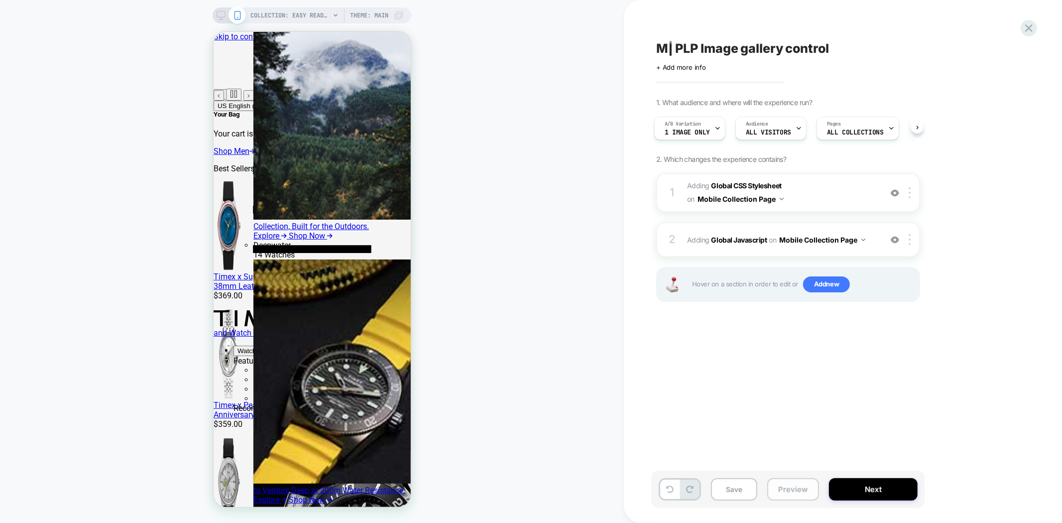
click at [802, 495] on button "Preview" at bounding box center [793, 489] width 52 height 22
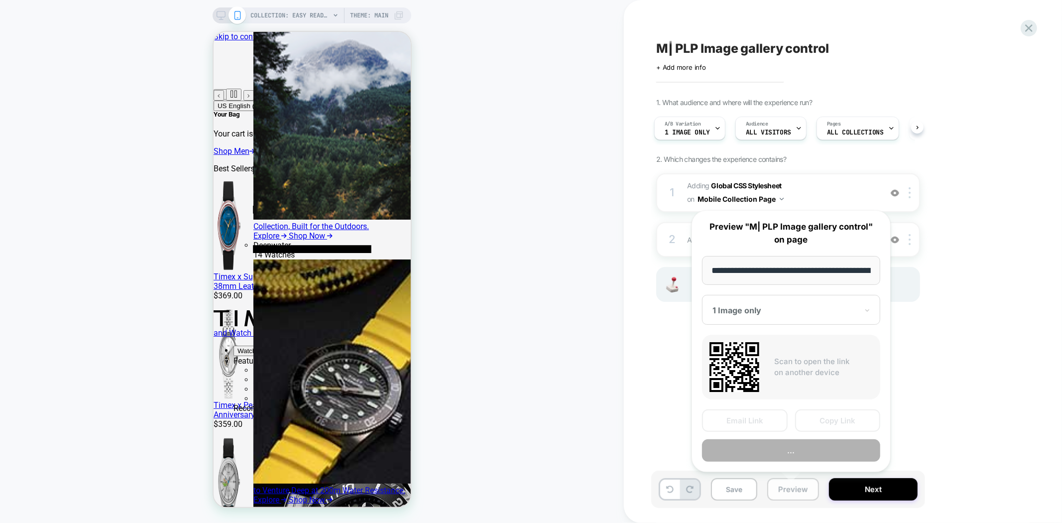
scroll to position [0, 146]
click at [795, 317] on div "1 Image only" at bounding box center [791, 310] width 178 height 30
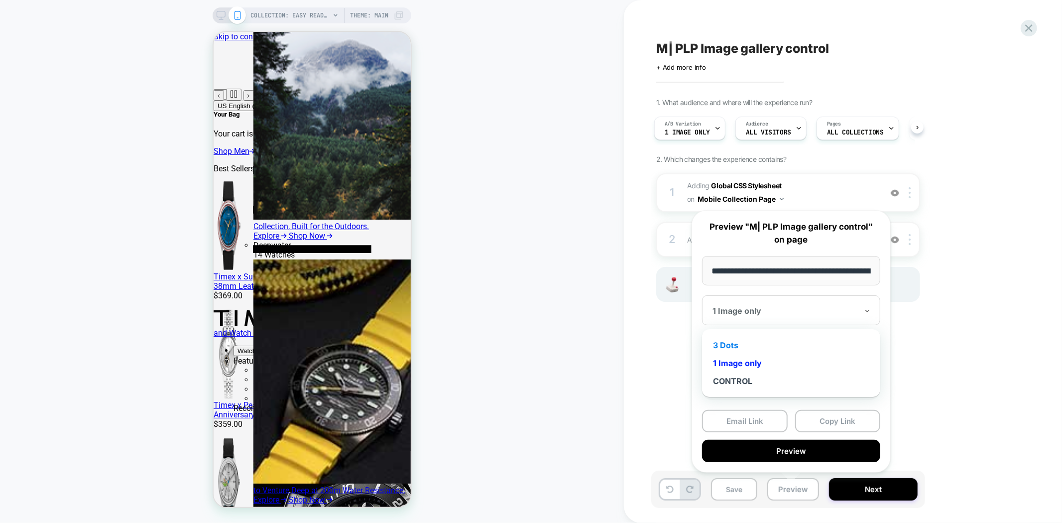
click at [739, 342] on div "3 Dots" at bounding box center [791, 345] width 168 height 18
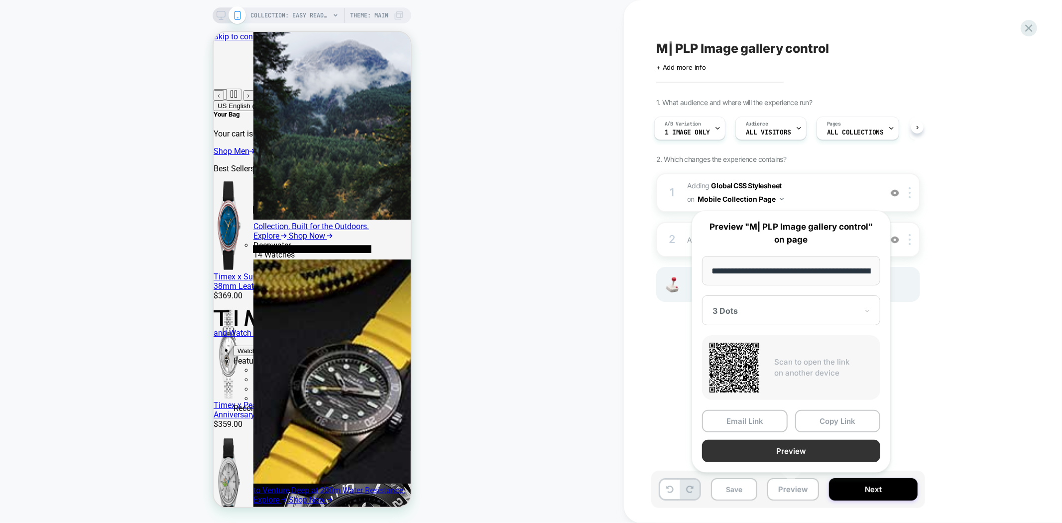
click at [797, 452] on button "Preview" at bounding box center [791, 450] width 178 height 22
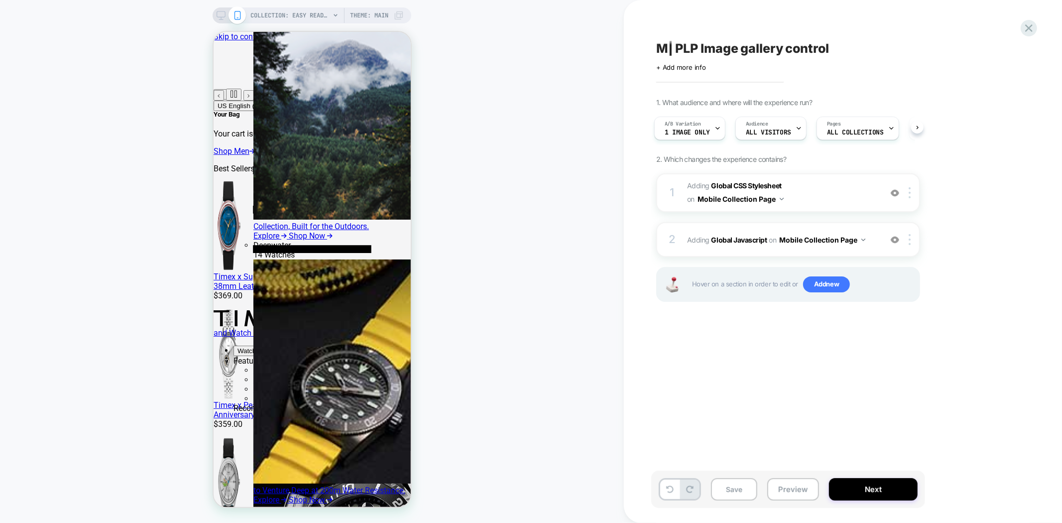
click at [578, 214] on div "COLLECTION: Easy Reader Watches for Men (Category) COLLECTION: Easy Reader Watc…" at bounding box center [312, 261] width 624 height 503
click at [774, 491] on button "Preview" at bounding box center [793, 489] width 52 height 22
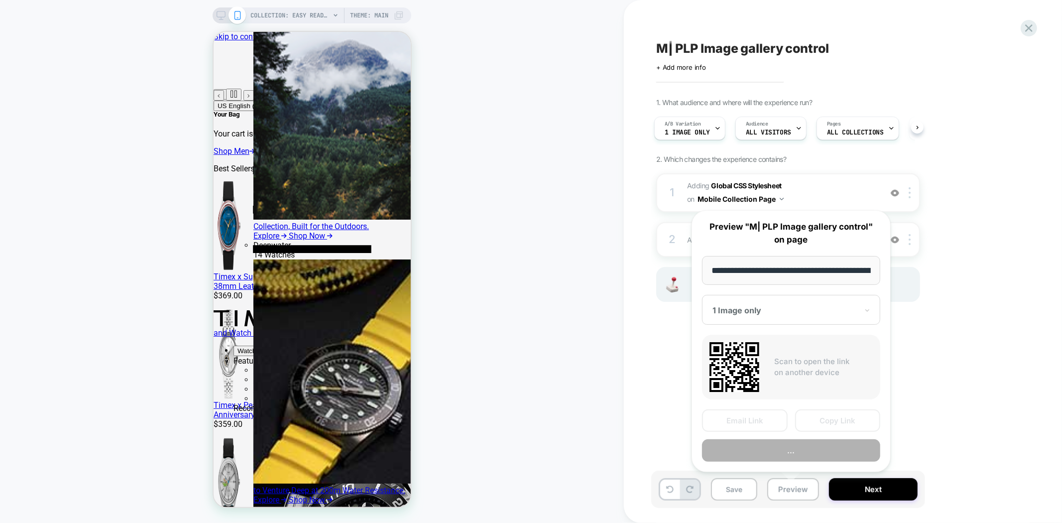
scroll to position [0, 146]
click at [768, 315] on div at bounding box center [784, 311] width 145 height 10
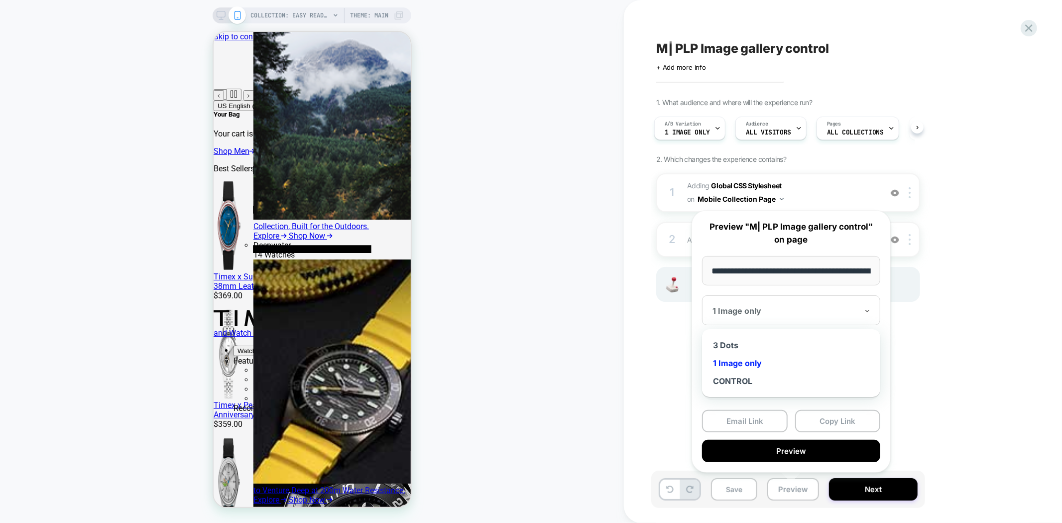
click at [748, 364] on div "1 Image only" at bounding box center [791, 363] width 168 height 18
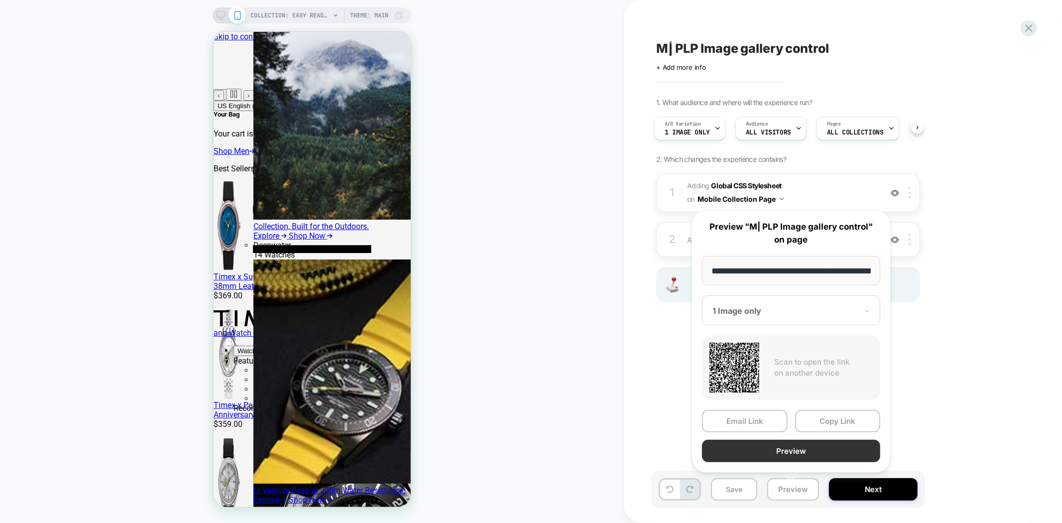
click at [799, 452] on button "Preview" at bounding box center [791, 450] width 178 height 22
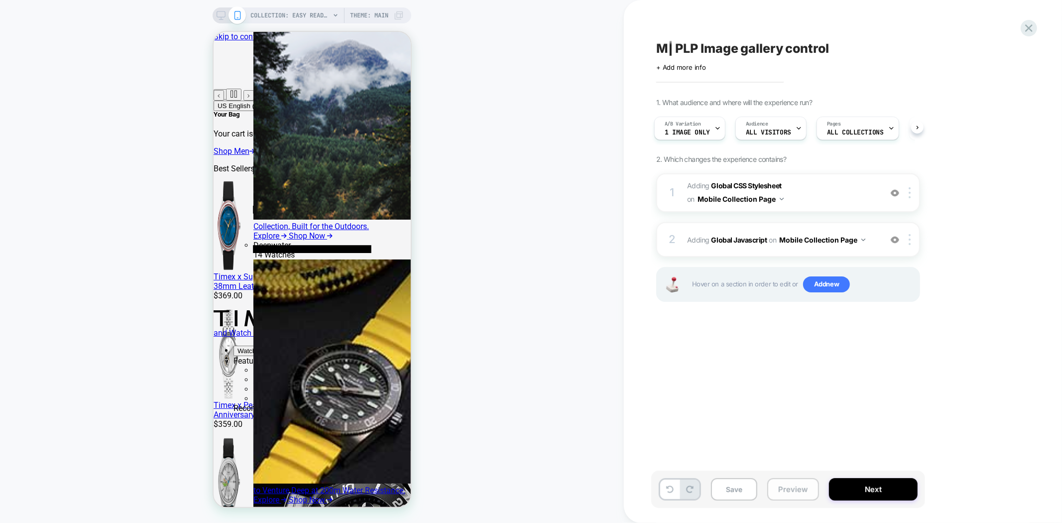
click at [798, 492] on button "Preview" at bounding box center [793, 489] width 52 height 22
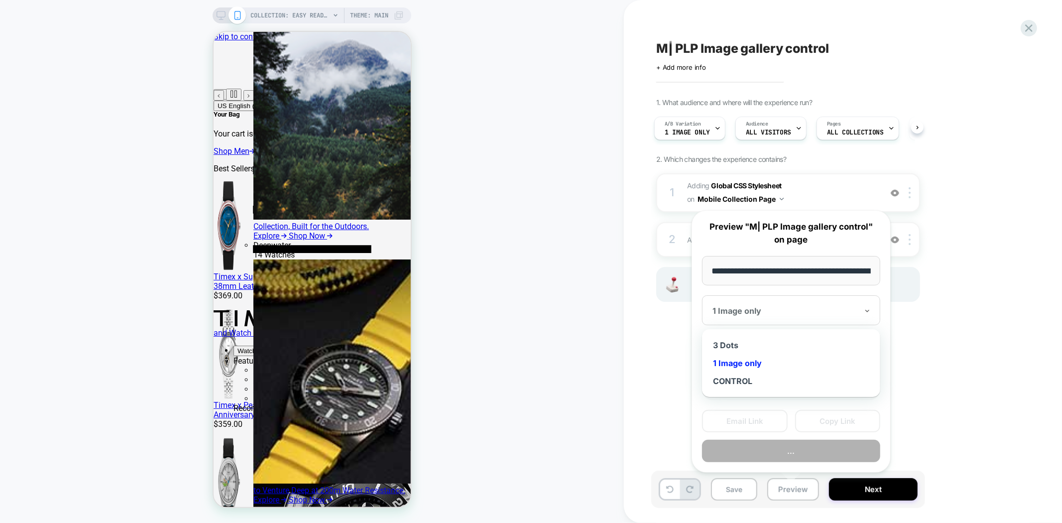
click at [819, 316] on div "1 Image only" at bounding box center [791, 310] width 178 height 30
click at [743, 380] on div "CONTROL" at bounding box center [791, 381] width 168 height 18
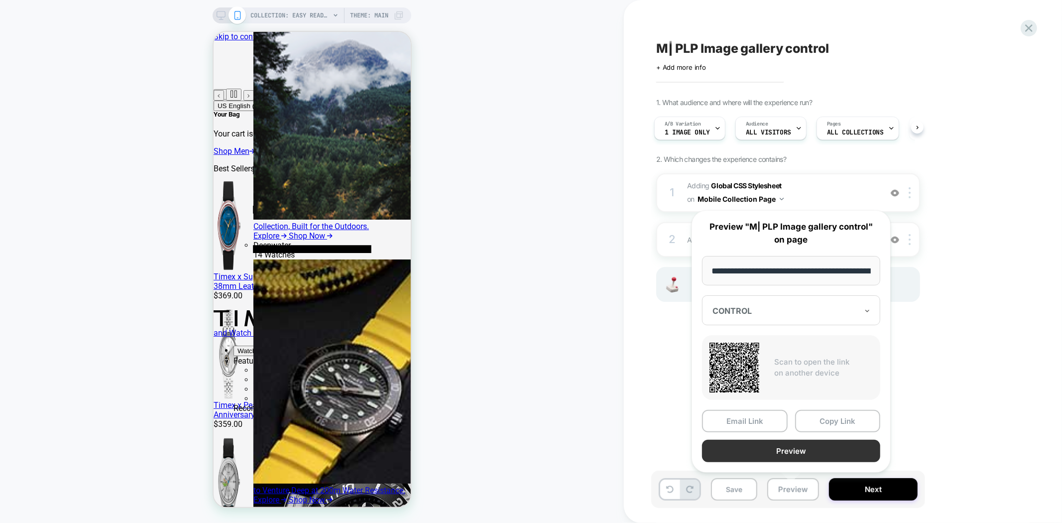
click at [798, 451] on button "Preview" at bounding box center [791, 450] width 178 height 22
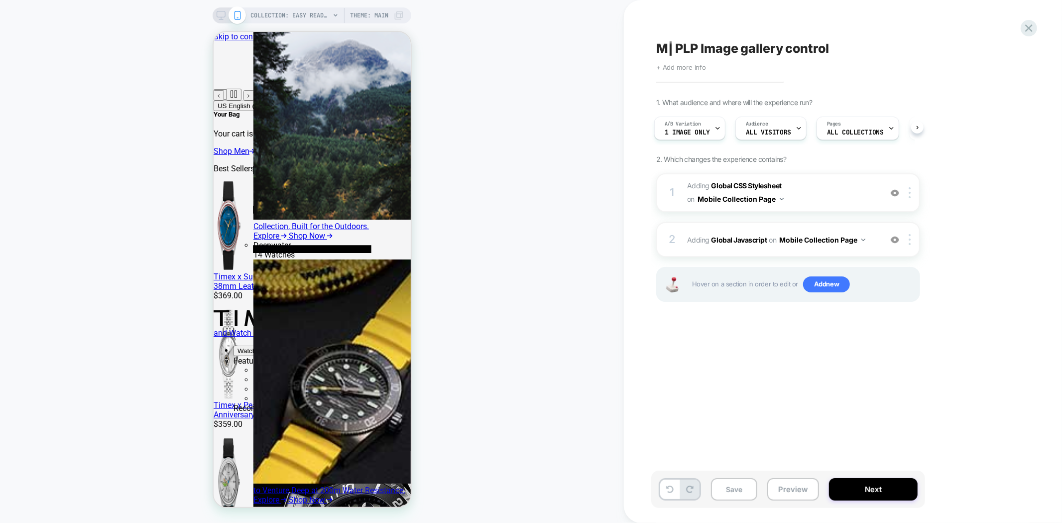
click at [679, 67] on span "+ Add more info" at bounding box center [681, 67] width 50 height 8
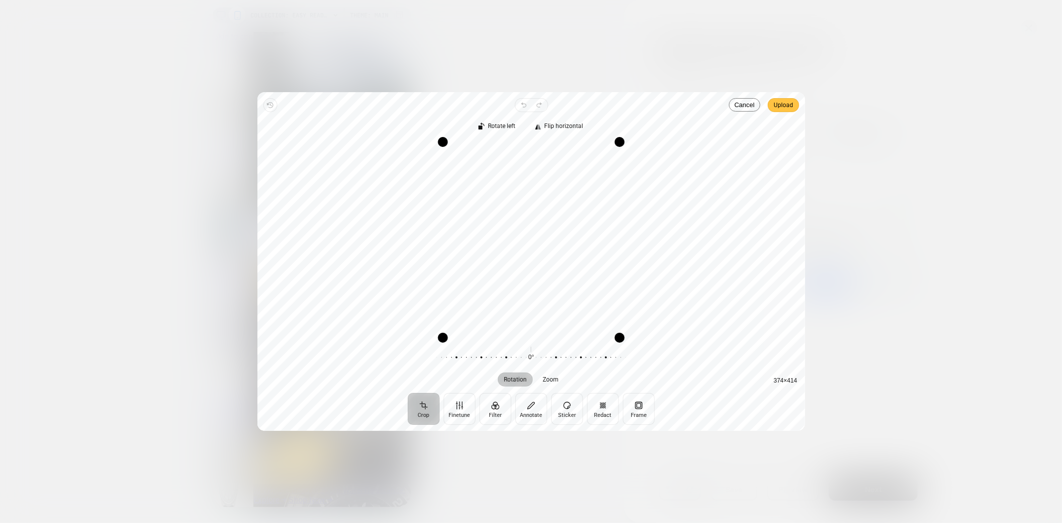
click at [782, 107] on span "Upload" at bounding box center [782, 105] width 19 height 12
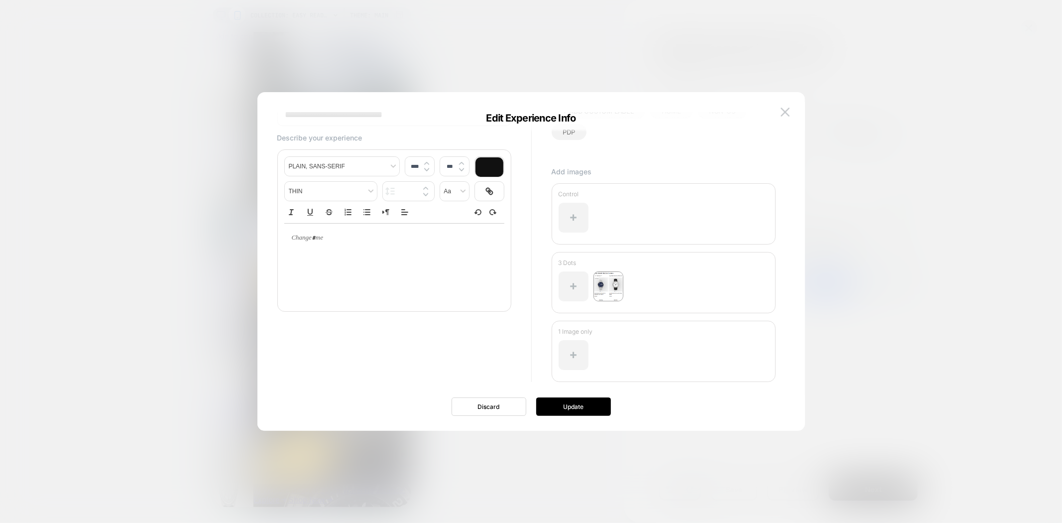
scroll to position [61, 0]
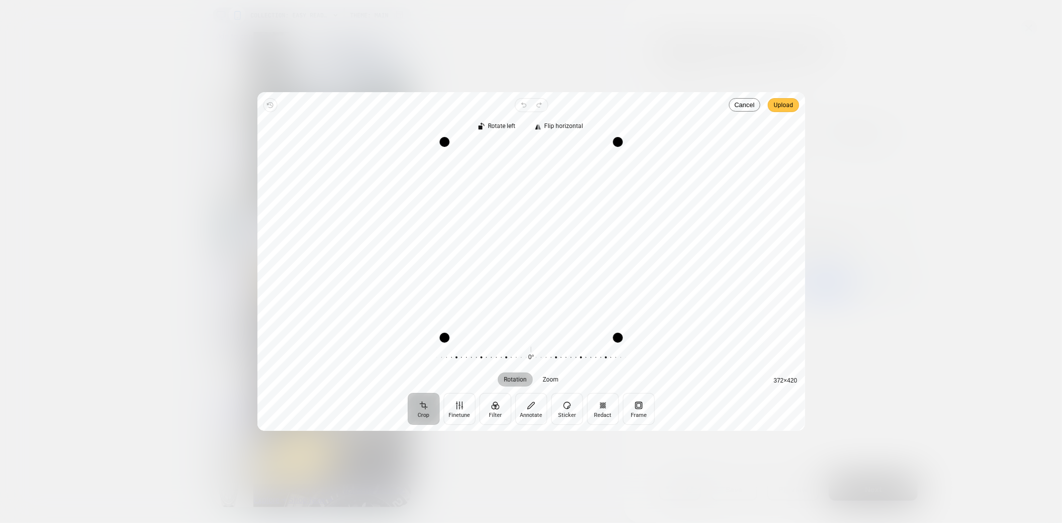
click at [787, 102] on span "Upload" at bounding box center [782, 105] width 19 height 12
click at [785, 108] on span "Upload" at bounding box center [782, 105] width 19 height 12
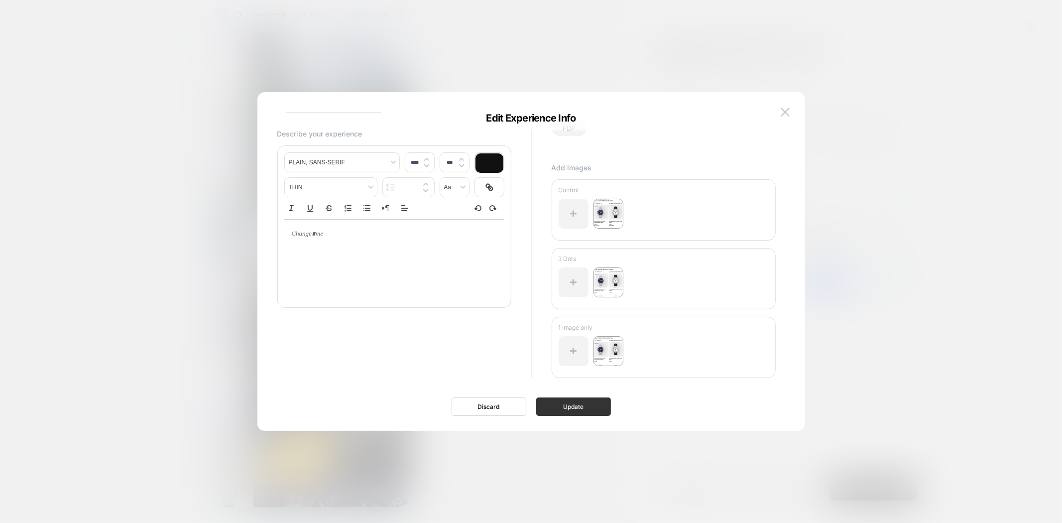
click at [584, 409] on button "Update" at bounding box center [573, 406] width 75 height 18
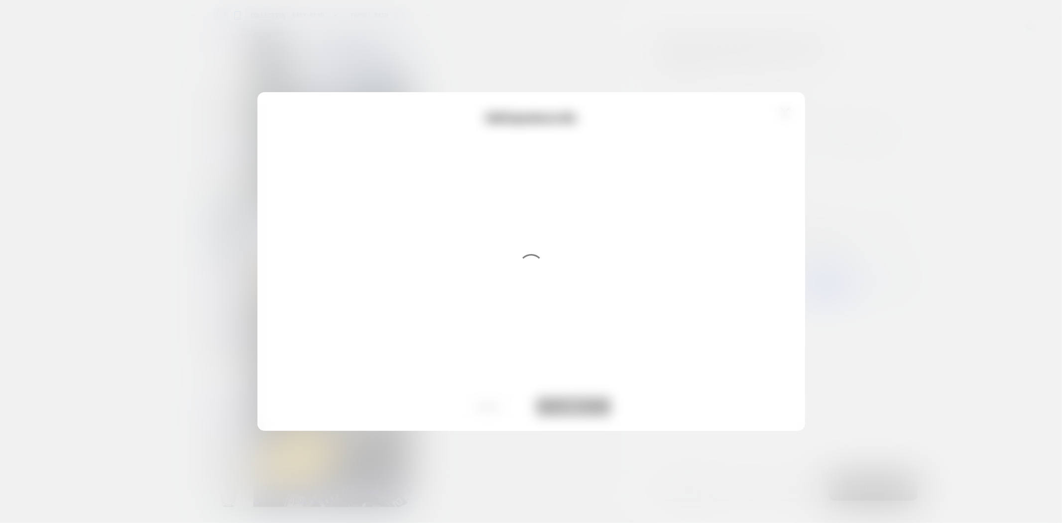
scroll to position [0, 0]
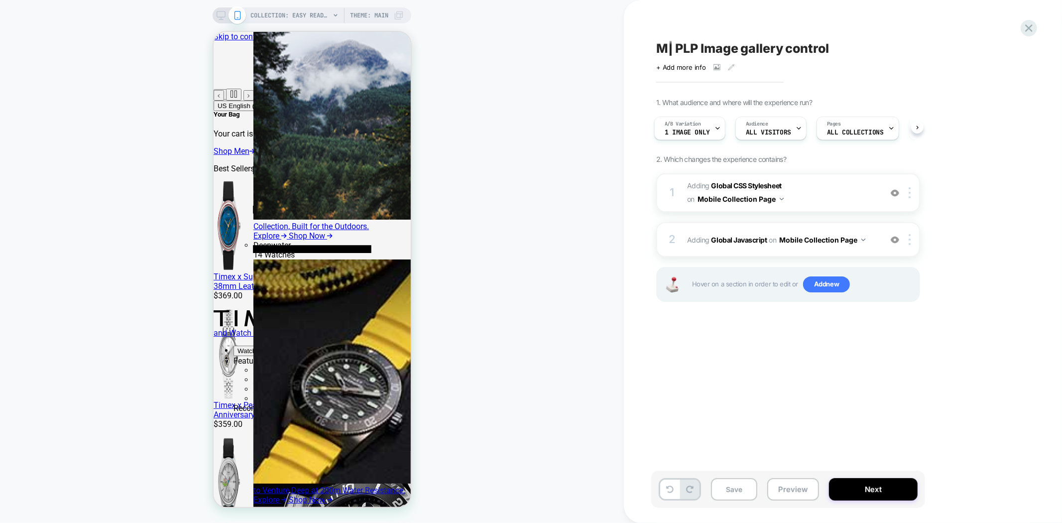
click at [719, 48] on span "M| PLP Image gallery control" at bounding box center [742, 48] width 173 height 15
click at [793, 493] on button "Preview" at bounding box center [793, 489] width 52 height 22
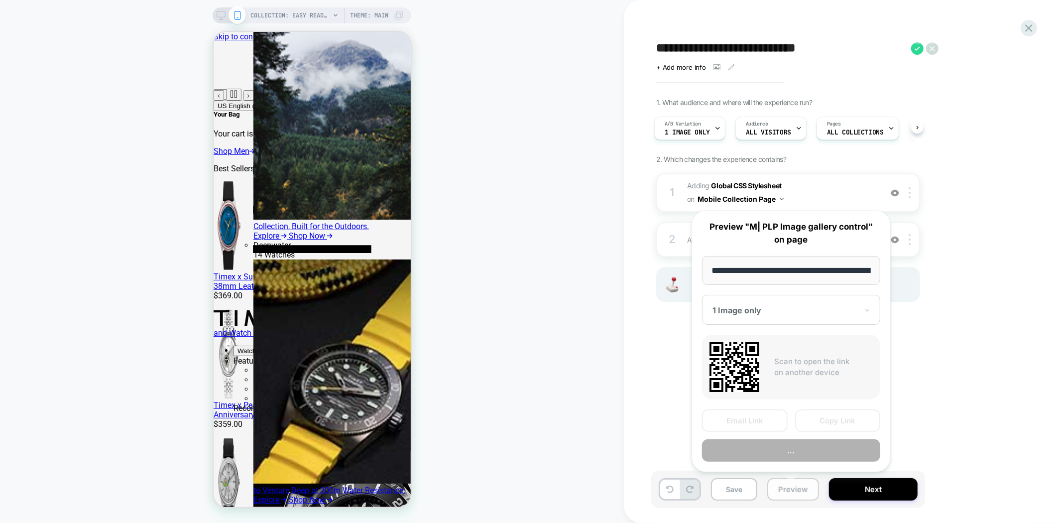
scroll to position [0, 146]
click at [950, 337] on div "**********" at bounding box center [837, 261] width 373 height 503
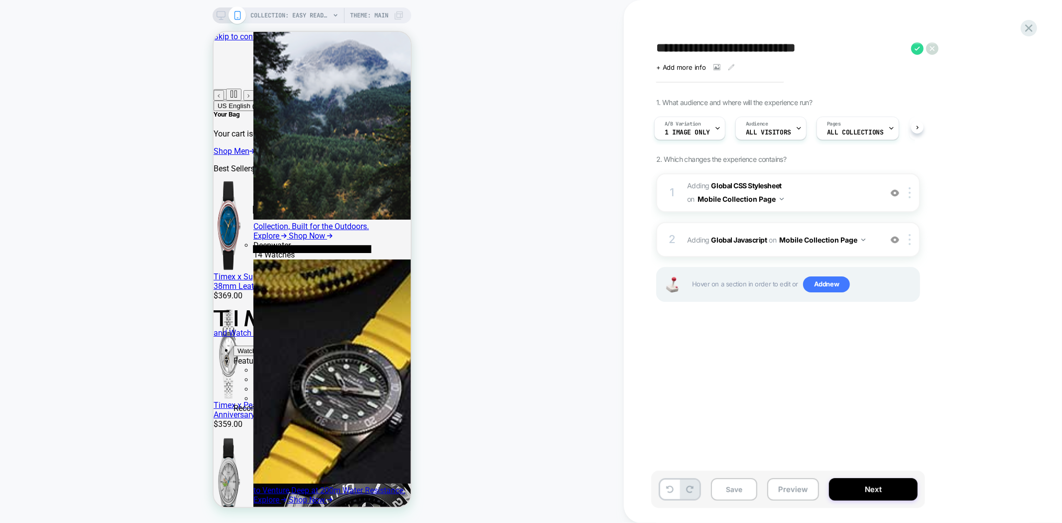
click at [977, 295] on div "1. What audience and where will the experience run? A/B Variation 1 Image only …" at bounding box center [837, 212] width 363 height 228
click at [778, 493] on button "Preview" at bounding box center [793, 489] width 52 height 22
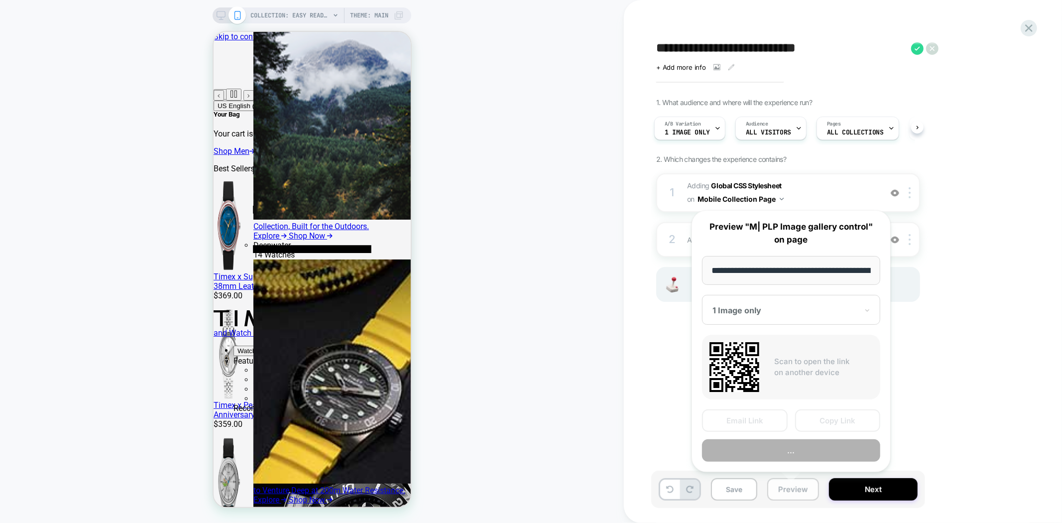
scroll to position [0, 146]
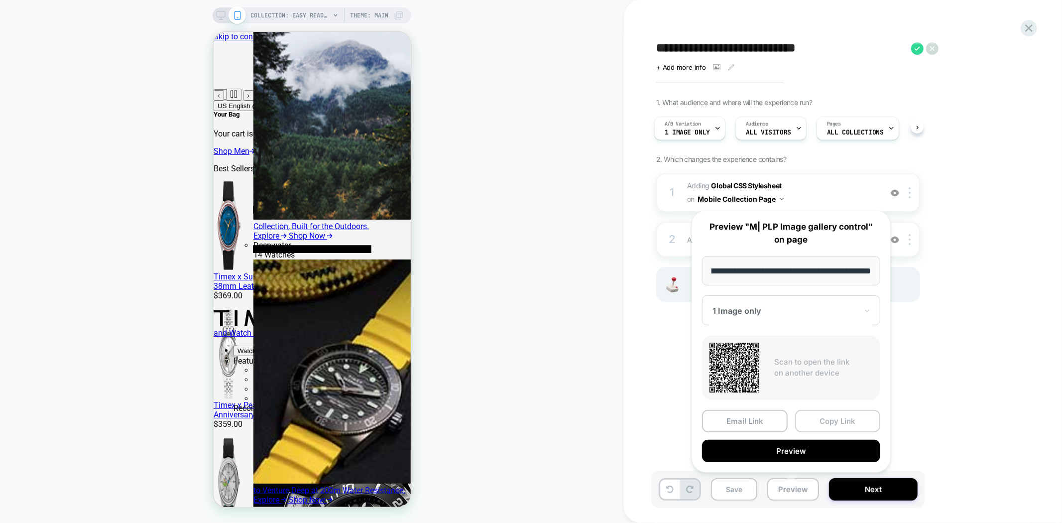
click at [828, 417] on button "Copy Link" at bounding box center [838, 421] width 86 height 22
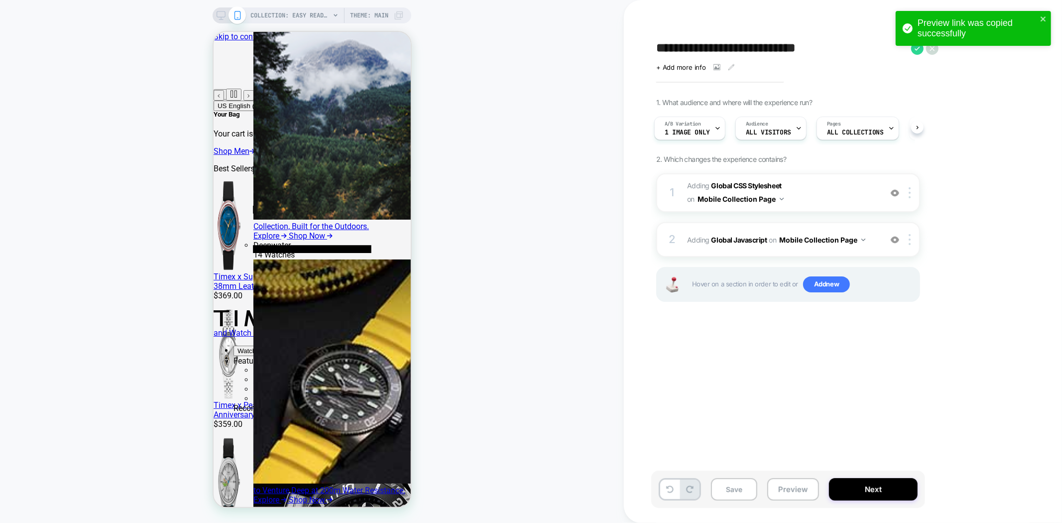
drag, startPoint x: 943, startPoint y: 380, endPoint x: 898, endPoint y: 384, distance: 45.5
click at [943, 380] on div "**********" at bounding box center [837, 261] width 373 height 503
click at [780, 485] on button "Preview" at bounding box center [793, 489] width 52 height 22
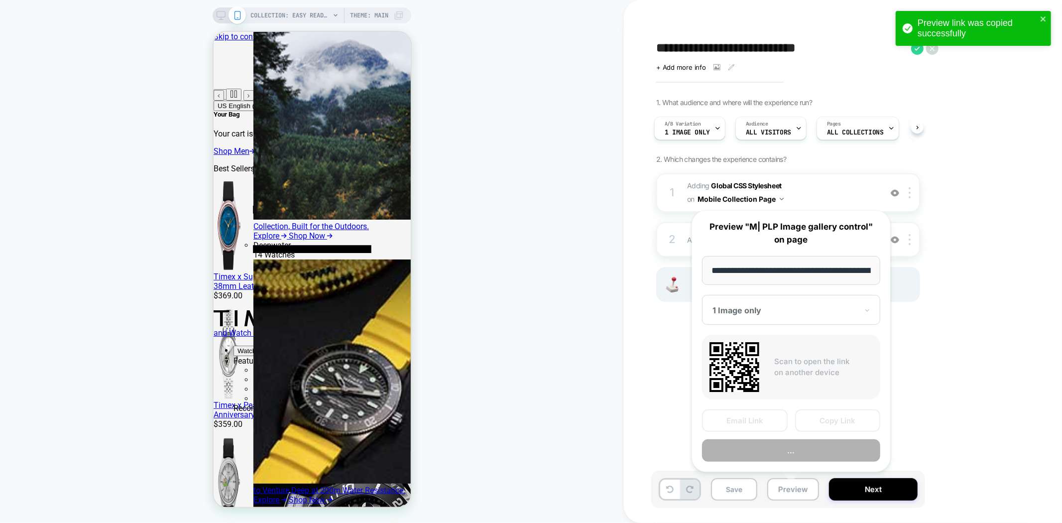
scroll to position [0, 146]
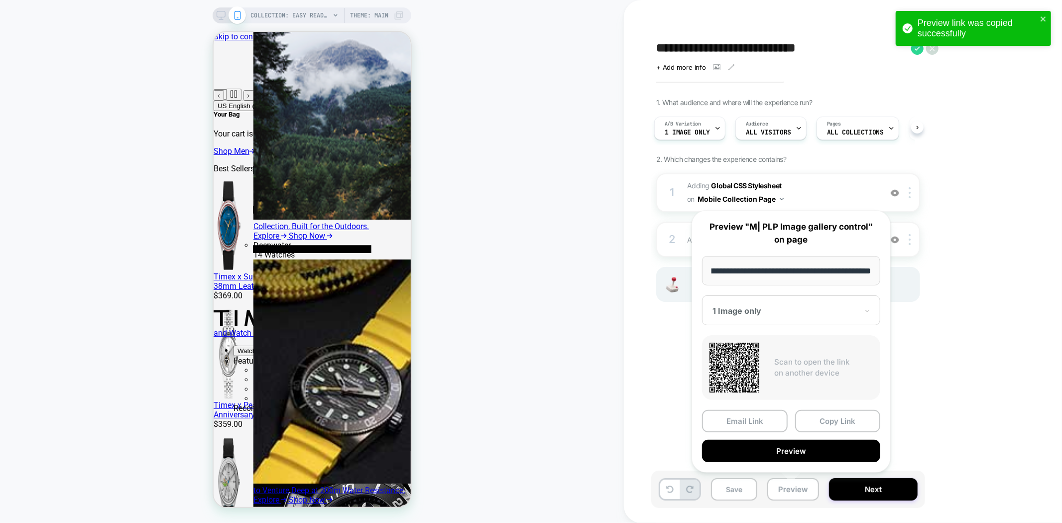
click at [788, 304] on div "1 Image only" at bounding box center [791, 310] width 178 height 30
drag, startPoint x: 729, startPoint y: 348, endPoint x: 735, endPoint y: 347, distance: 6.2
click at [729, 347] on div "3 Dots" at bounding box center [791, 345] width 168 height 18
click at [828, 421] on button "Copy Link" at bounding box center [838, 421] width 86 height 22
